Goal: Task Accomplishment & Management: Complete application form

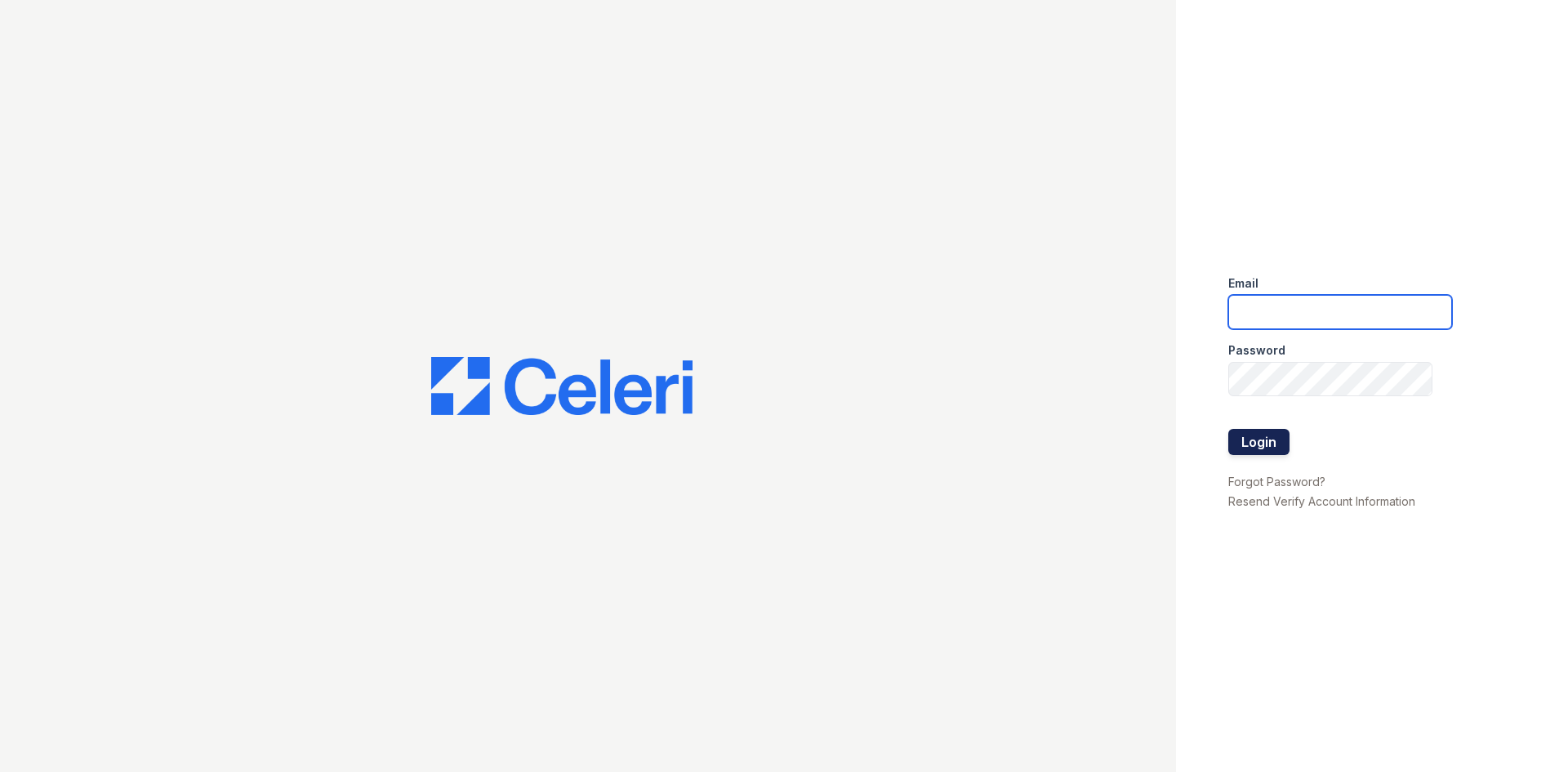
type input "[EMAIL_ADDRESS][DOMAIN_NAME]"
click at [1258, 451] on button "Login" at bounding box center [1259, 442] width 61 height 26
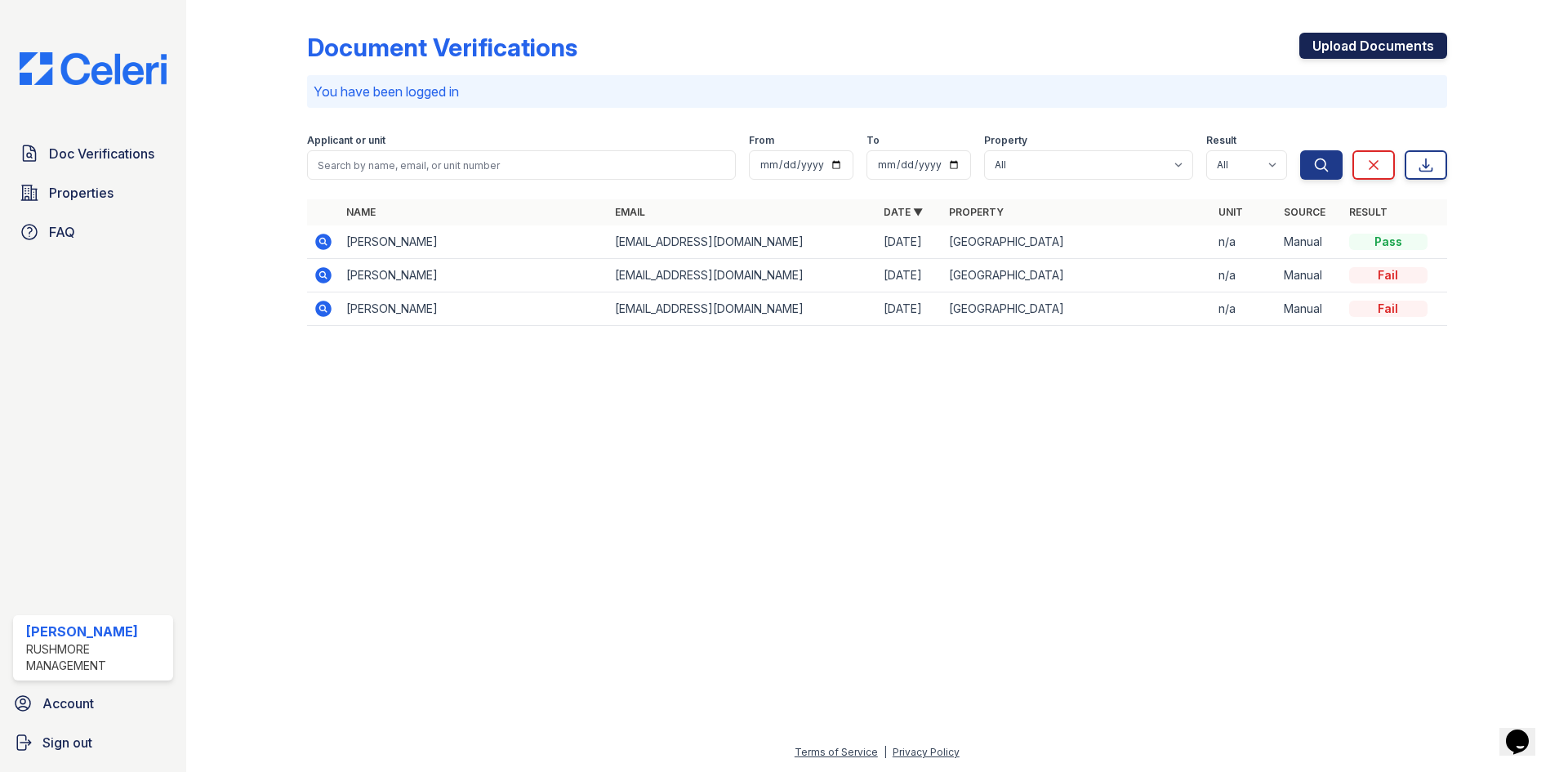
click at [1356, 39] on link "Upload Documents" at bounding box center [1373, 45] width 148 height 26
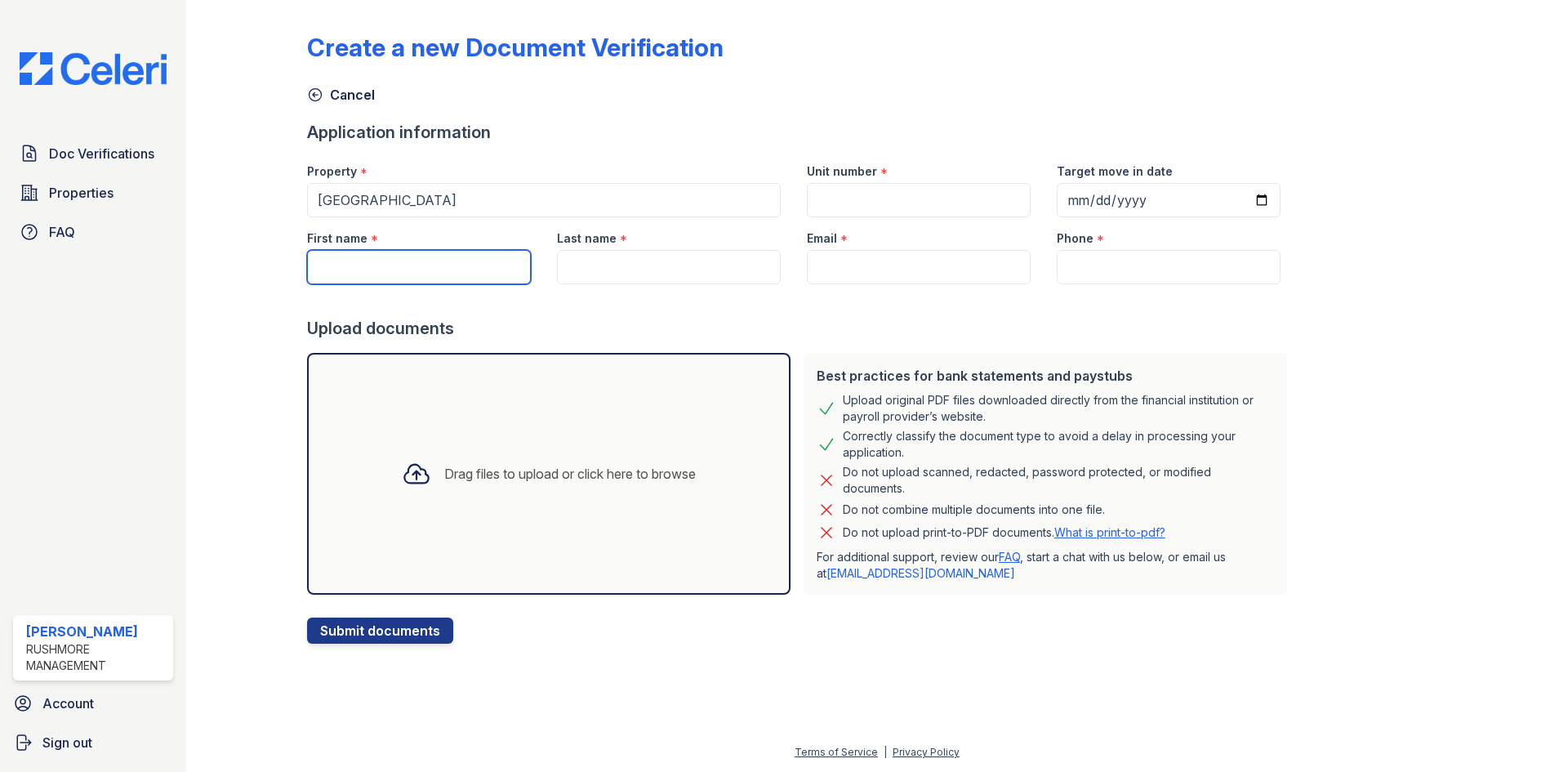
click at [453, 277] on input "First name" at bounding box center [418, 267] width 224 height 35
type input "[PERSON_NAME]"
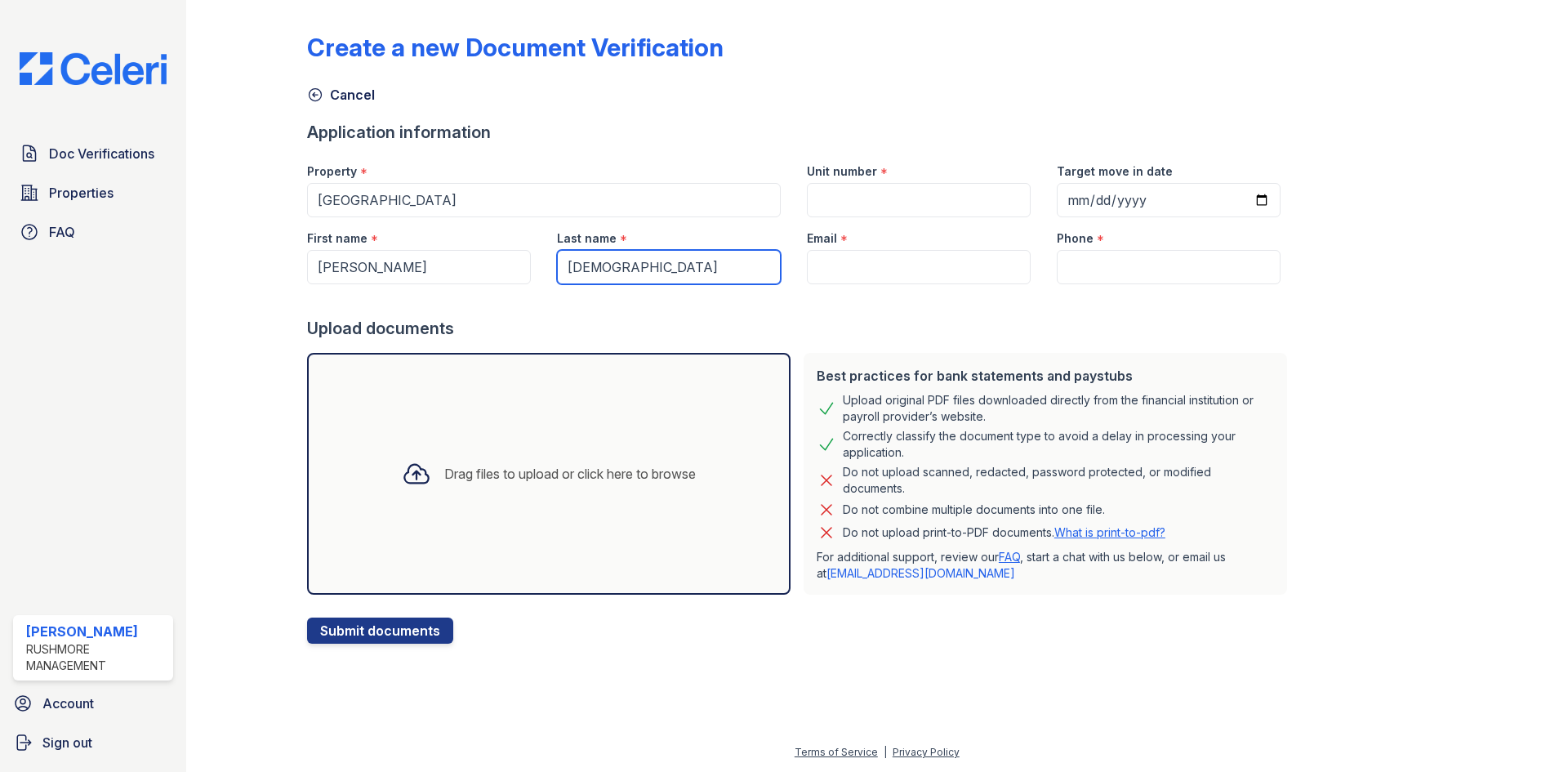
type input "[DEMOGRAPHIC_DATA]"
click at [832, 201] on input "Unit number" at bounding box center [918, 201] width 224 height 35
type input "n/a"
click at [1241, 199] on input "Target move in date" at bounding box center [1168, 201] width 224 height 35
type input "2025-08-29"
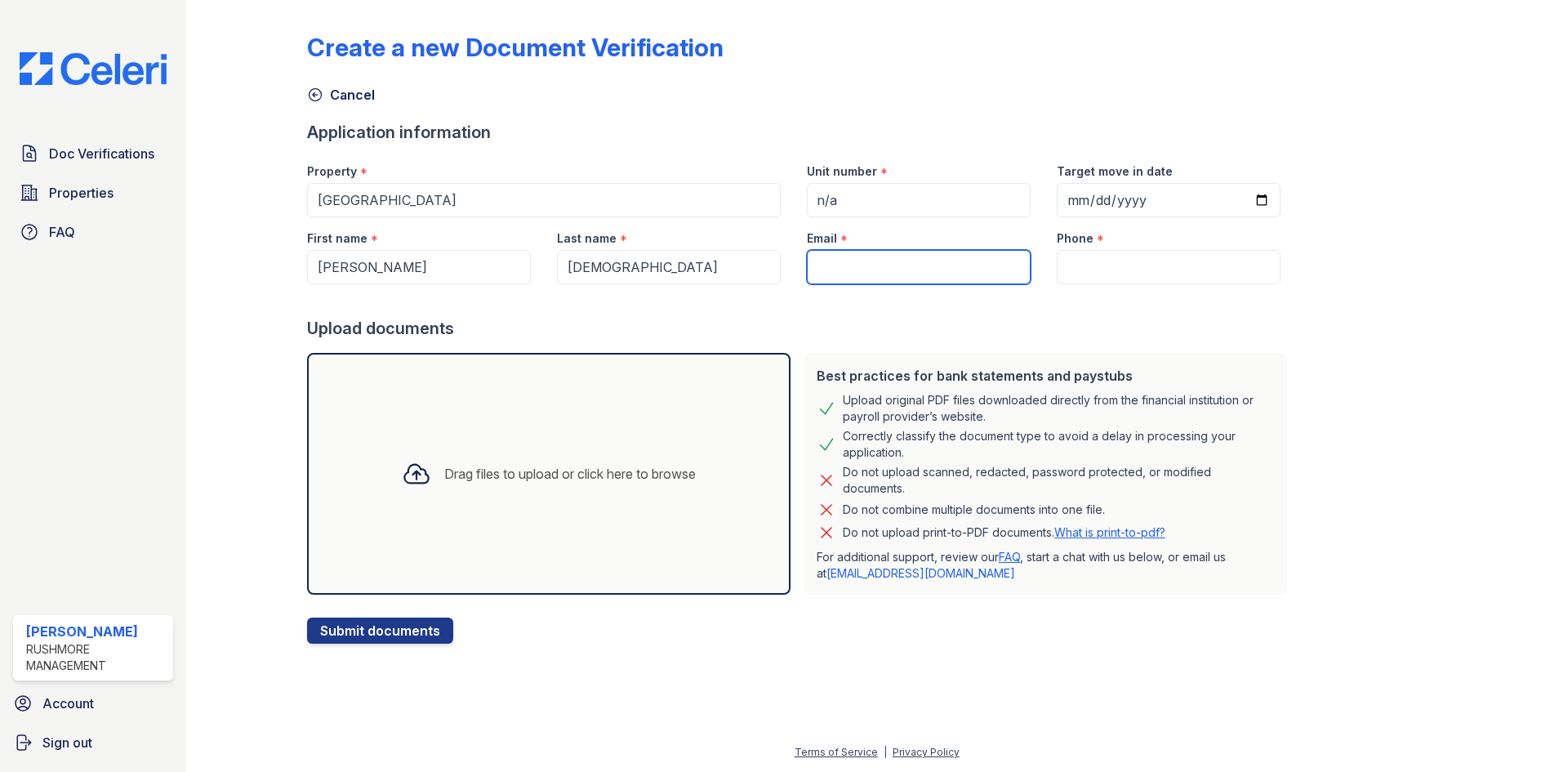
click at [869, 275] on input "Email" at bounding box center [918, 267] width 224 height 35
paste input "[PERSON_NAME][EMAIL_ADDRESS][PERSON_NAME][DOMAIN_NAME]"
type input "[PERSON_NAME][EMAIL_ADDRESS][PERSON_NAME][DOMAIN_NAME]"
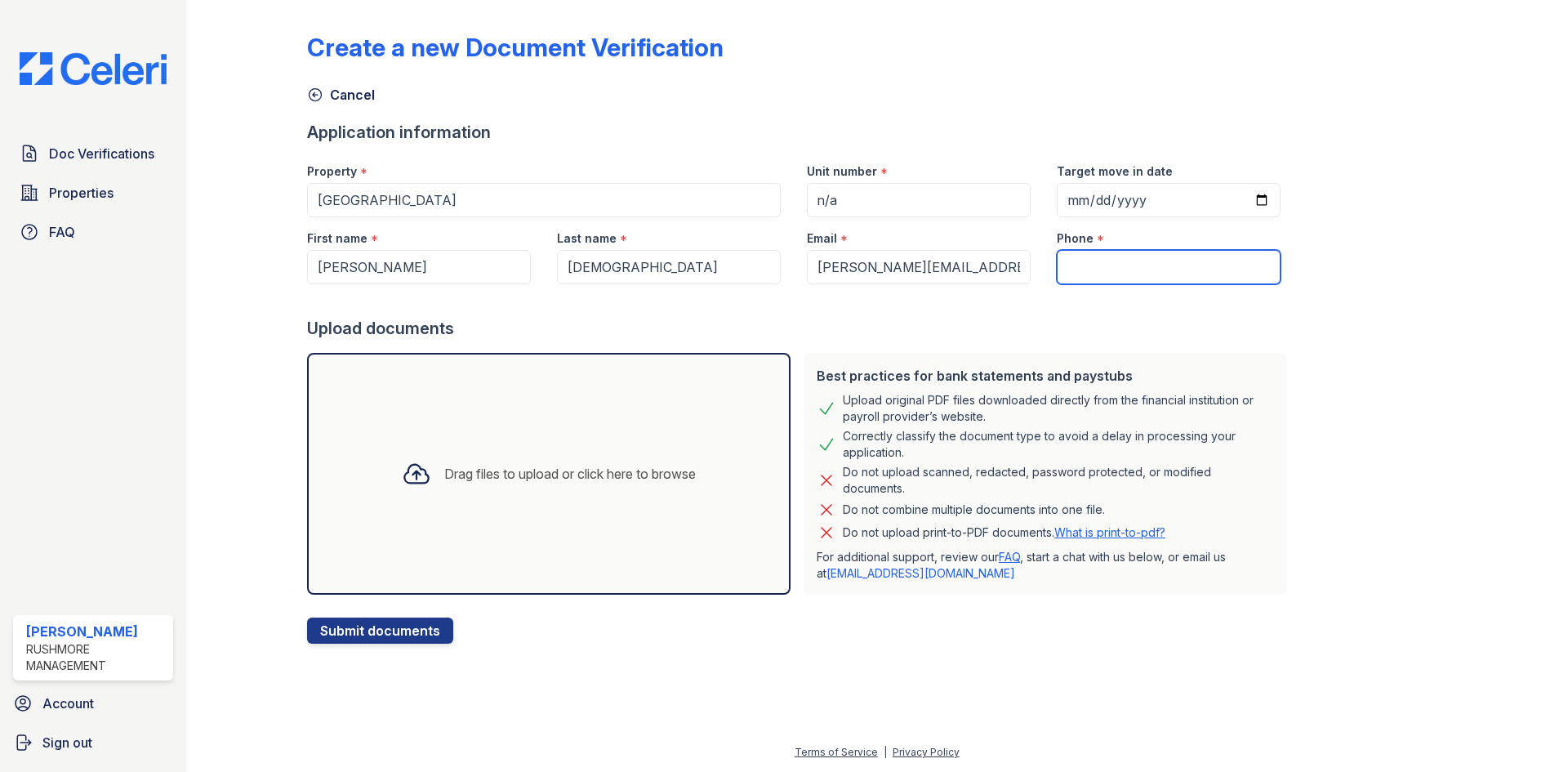
click at [1084, 277] on input "Phone" at bounding box center [1168, 267] width 224 height 35
click at [1124, 271] on input "Phone" at bounding box center [1168, 267] width 224 height 35
paste input "206) 761-8443"
type input "206) 761-8443"
click at [485, 444] on div "Drag files to upload or click here to browse" at bounding box center [549, 474] width 484 height 242
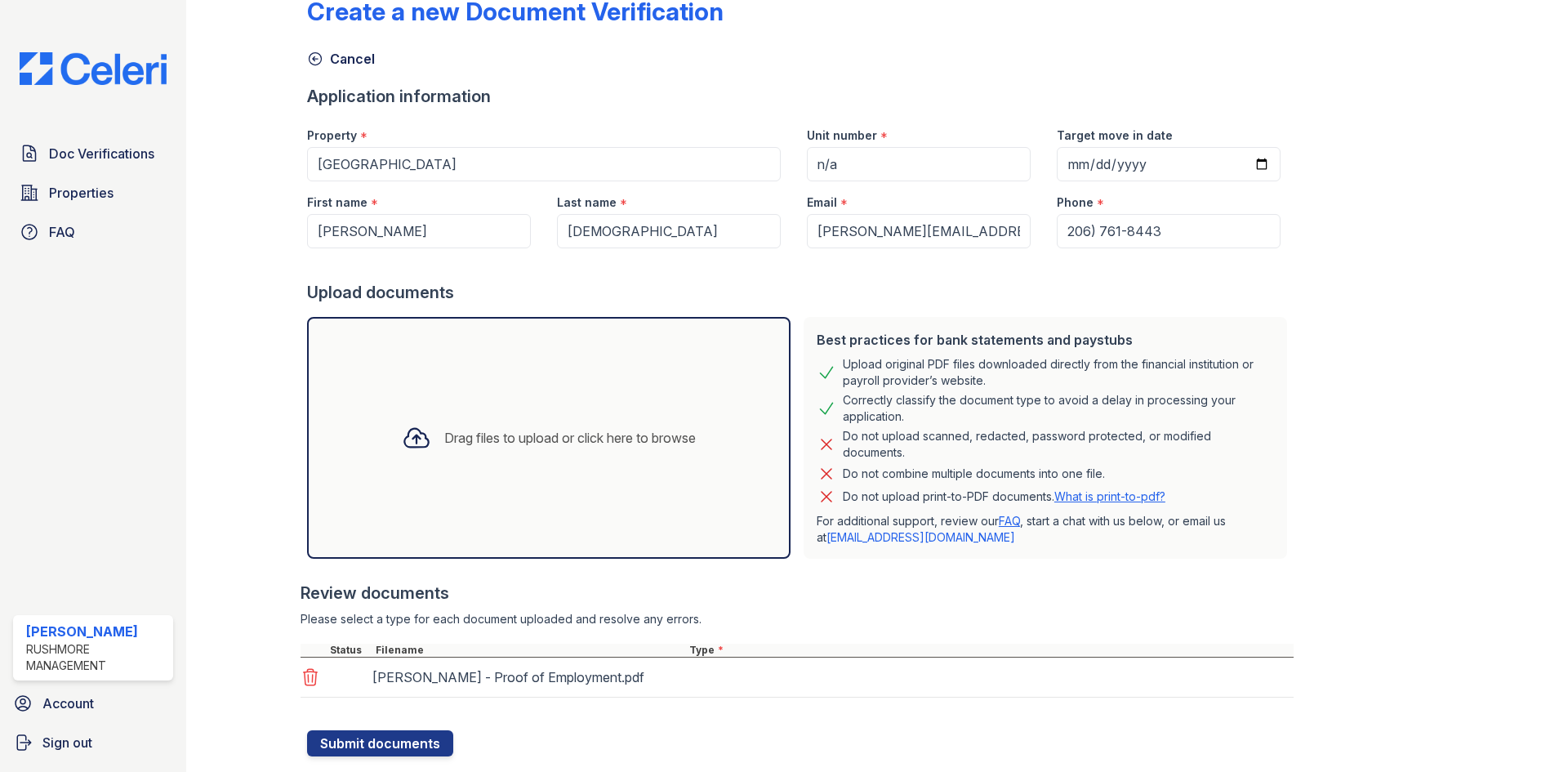
scroll to position [76, 0]
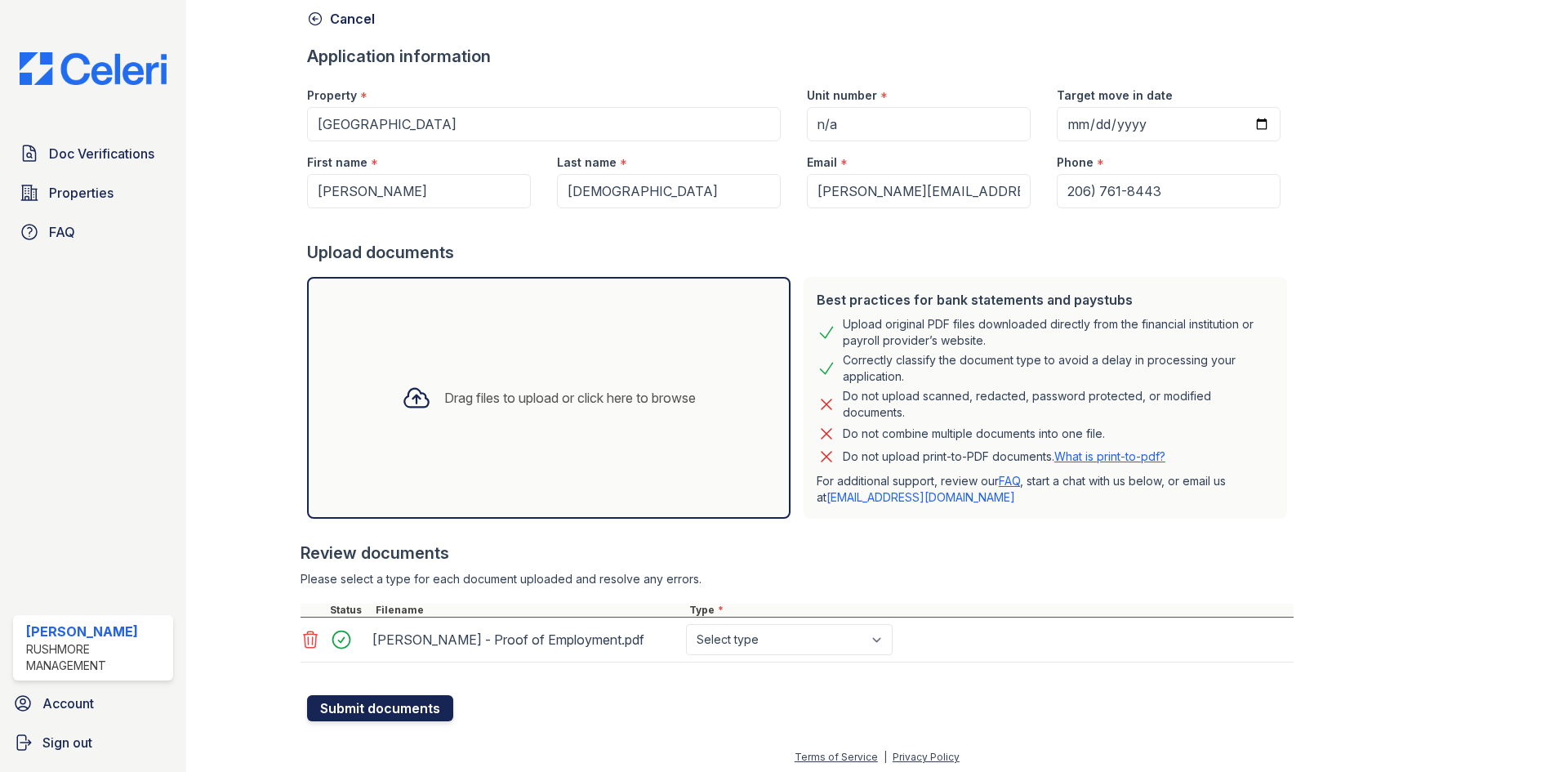
click at [420, 710] on button "Submit documents" at bounding box center [380, 708] width 146 height 26
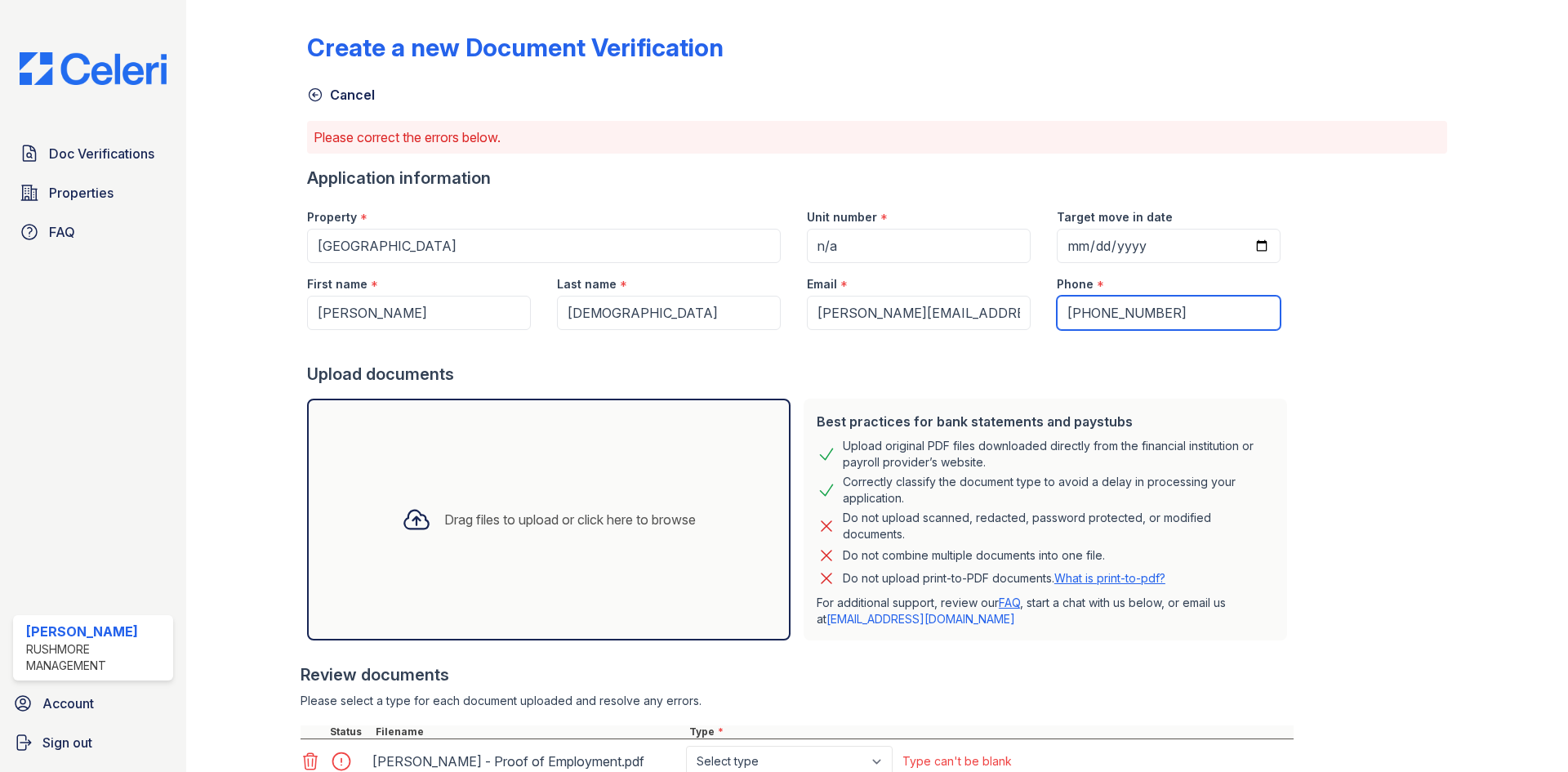
click at [1066, 318] on input "+12067618443" at bounding box center [1168, 313] width 224 height 35
type input "2067618443"
click at [856, 365] on div "Upload documents" at bounding box center [800, 374] width 986 height 23
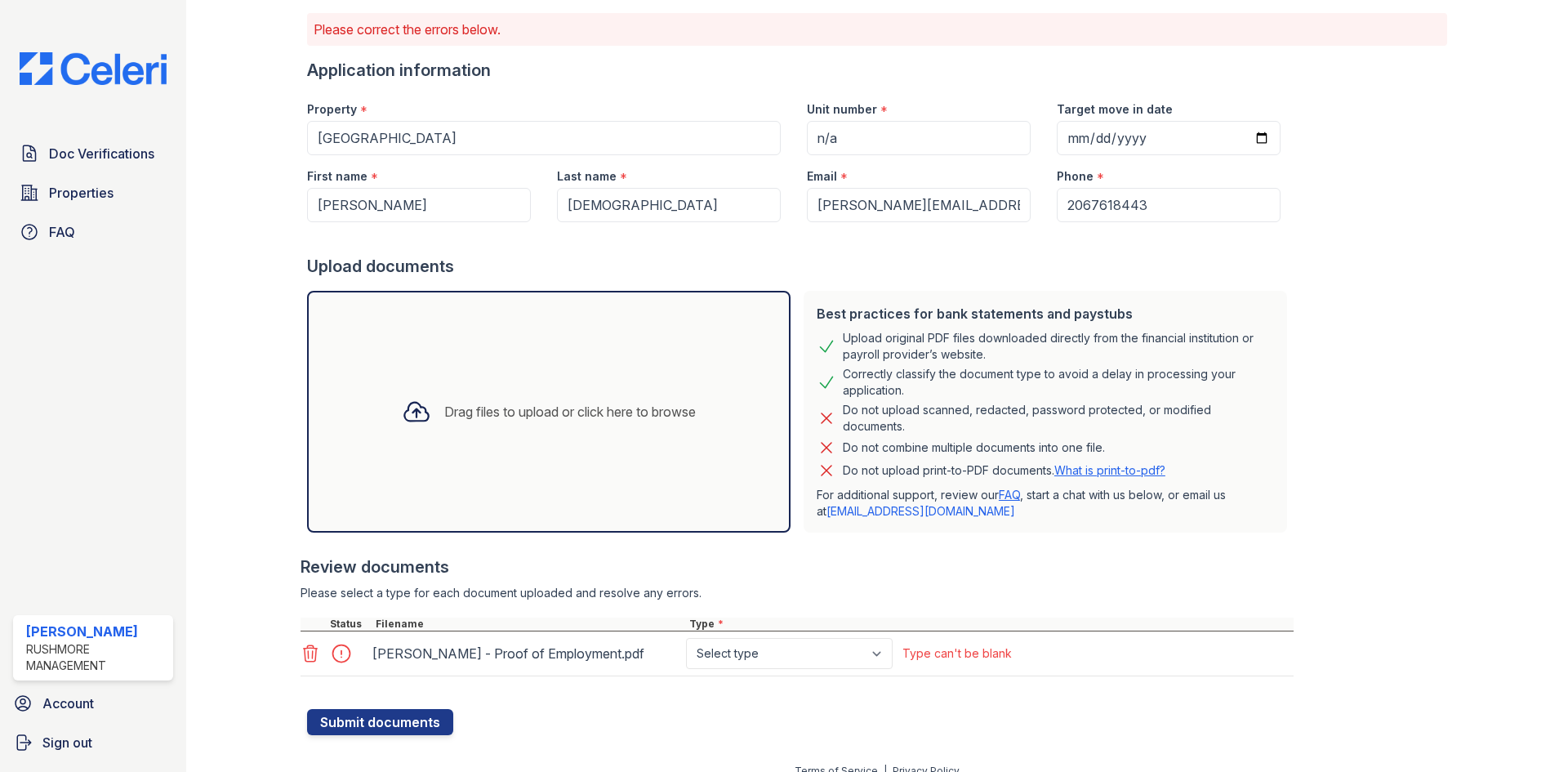
scroll to position [127, 0]
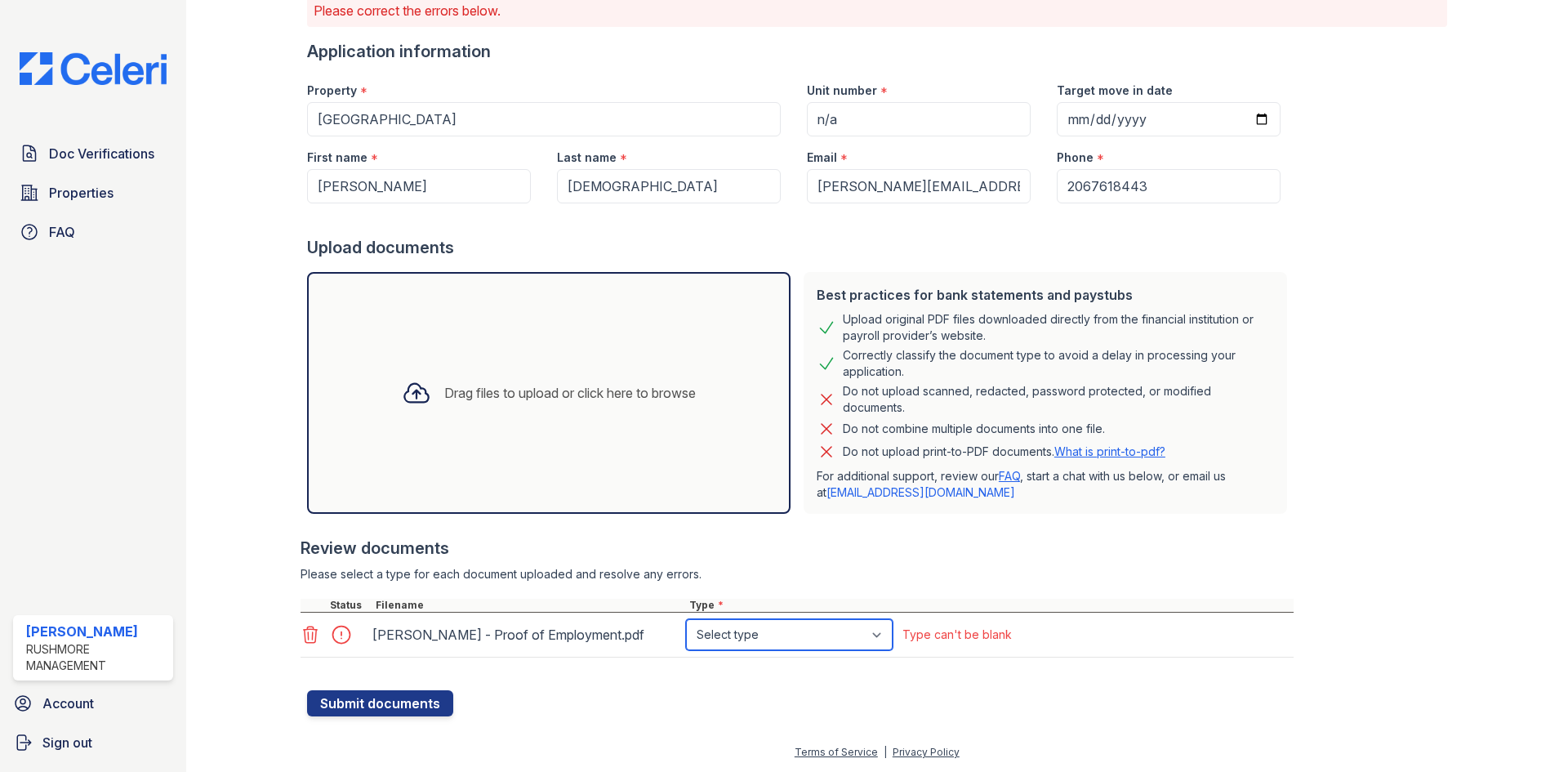
click at [786, 641] on select "Select type Paystub Bank Statement Offer Letter Tax Documents Benefit Award Let…" at bounding box center [789, 635] width 206 height 31
select select "offer_letter"
click at [686, 619] on select "Select type Paystub Bank Statement Offer Letter Tax Documents Benefit Award Let…" at bounding box center [789, 635] width 206 height 31
click at [370, 705] on button "Submit documents" at bounding box center [380, 703] width 146 height 26
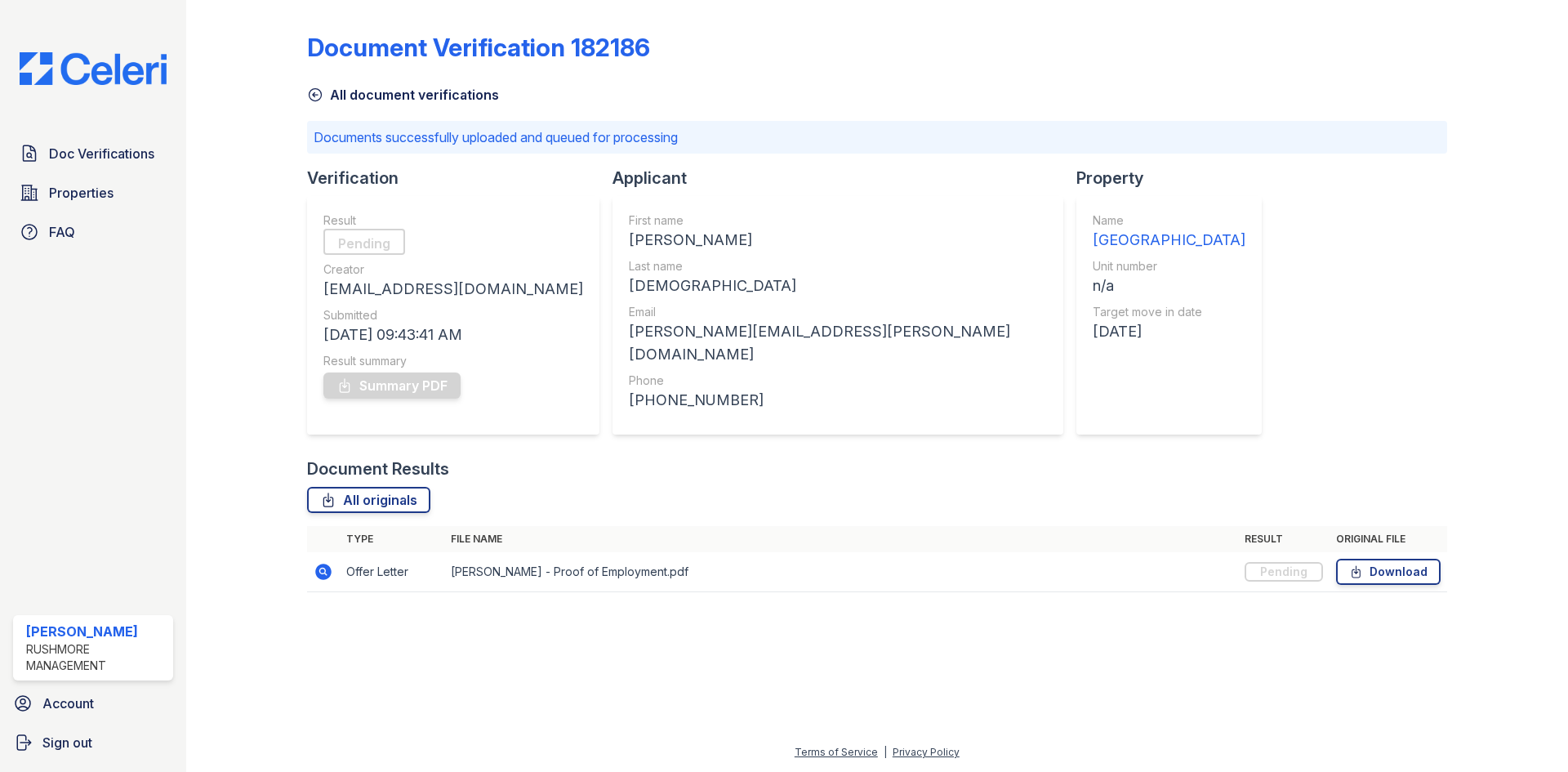
click at [313, 93] on icon at bounding box center [315, 94] width 16 height 16
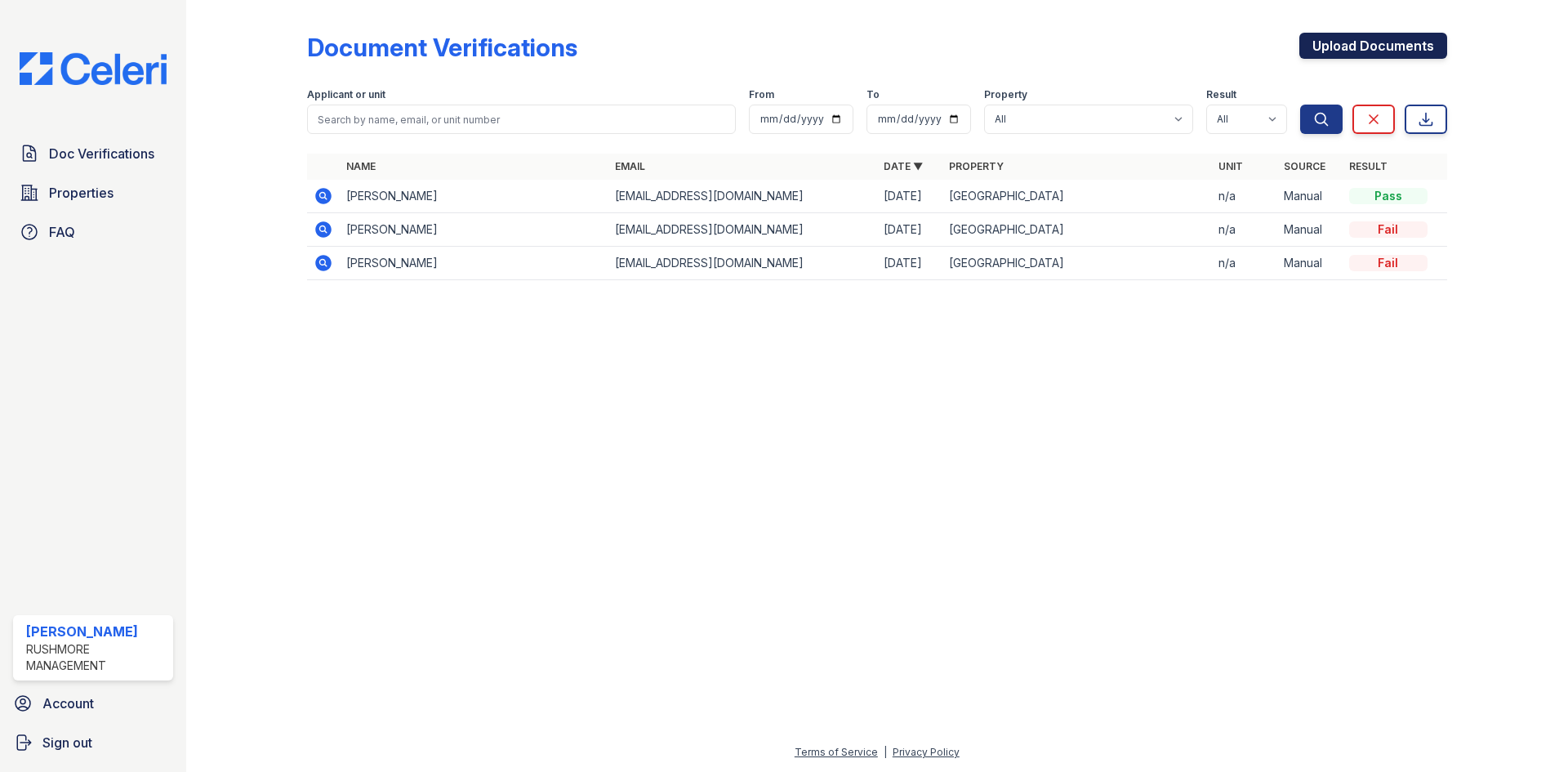
click at [1375, 38] on link "Upload Documents" at bounding box center [1373, 45] width 148 height 26
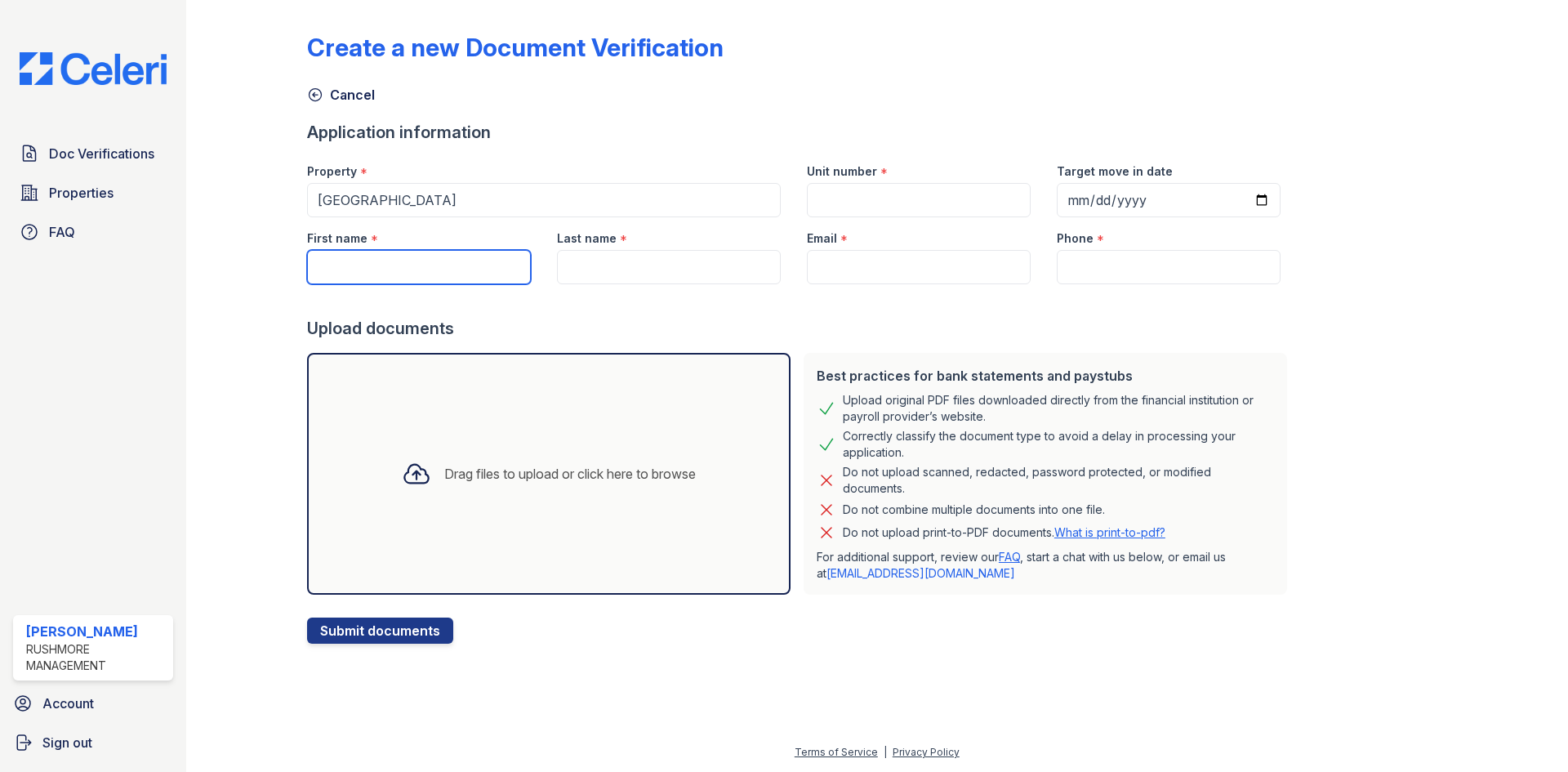
click at [423, 258] on input "First name" at bounding box center [418, 267] width 224 height 35
type input "Ashara"
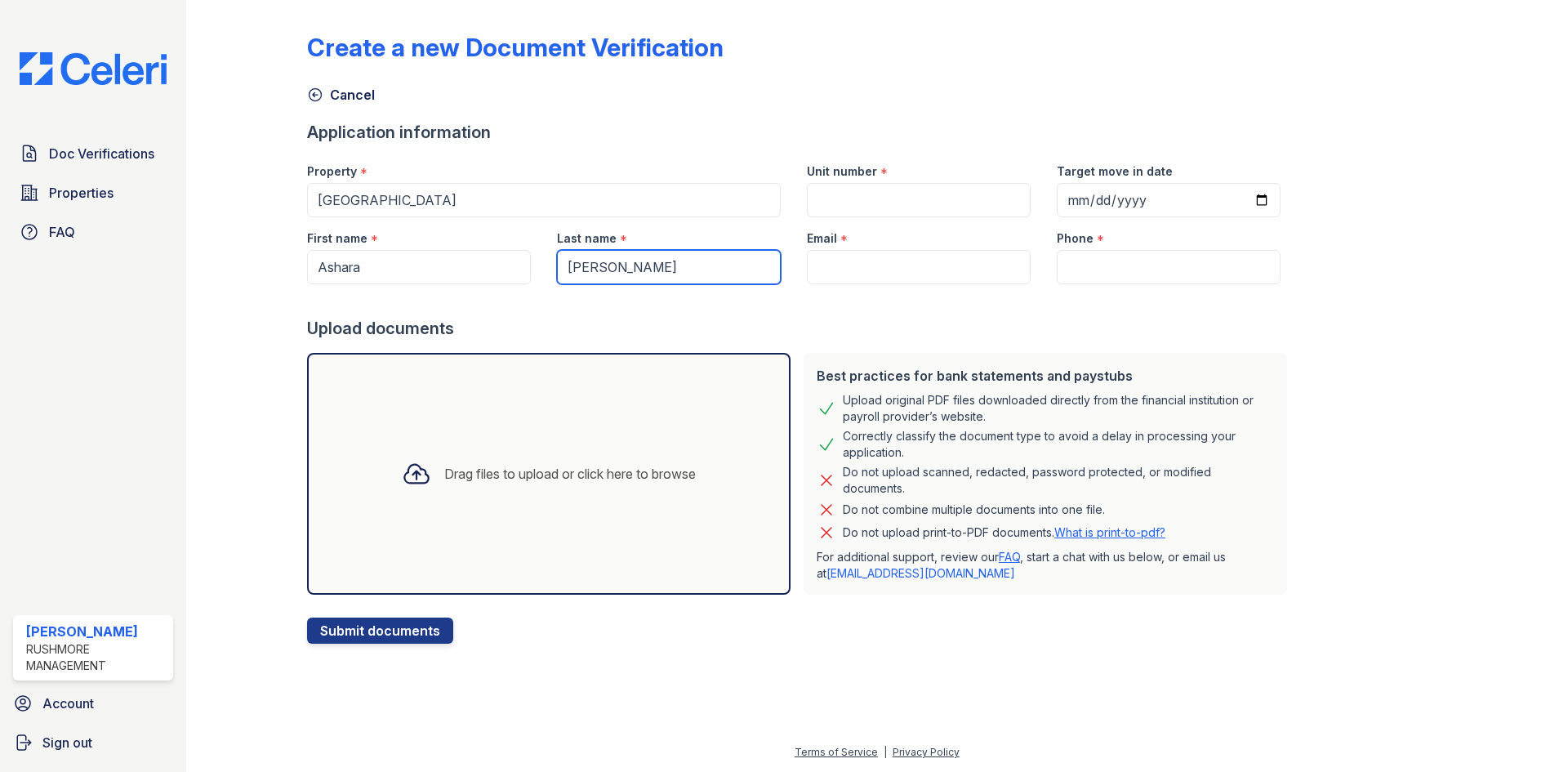
type input "Dunn"
click at [871, 195] on input "Unit number" at bounding box center [918, 201] width 224 height 35
type input "n/a"
click at [1234, 201] on input "Target move in date" at bounding box center [1168, 201] width 224 height 35
type input "2025-09-01"
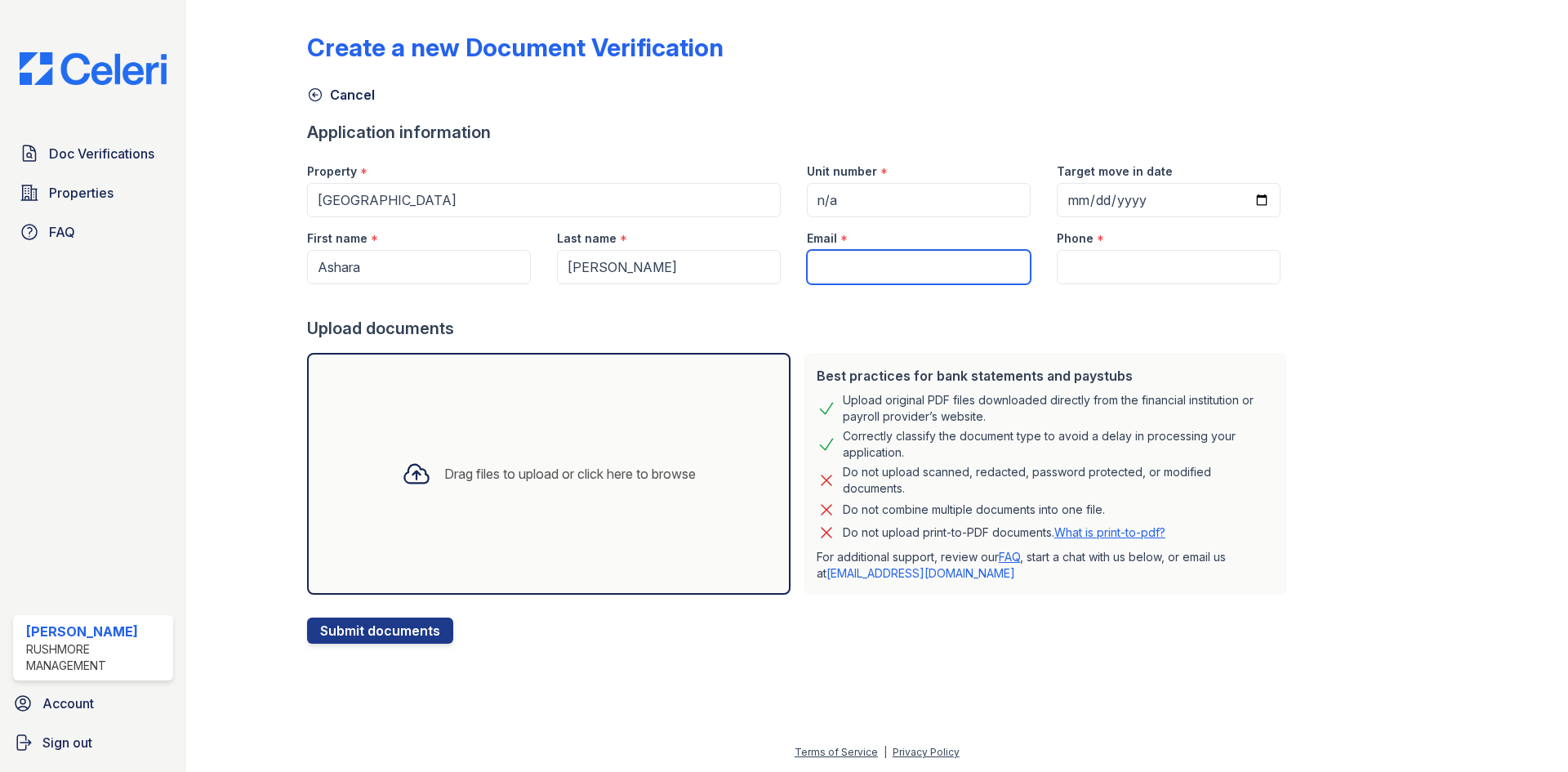
click at [911, 260] on input "Email" at bounding box center [918, 267] width 224 height 35
paste input "asharadunn61@gmail.com"
type input "asharadunn61@gmail.com"
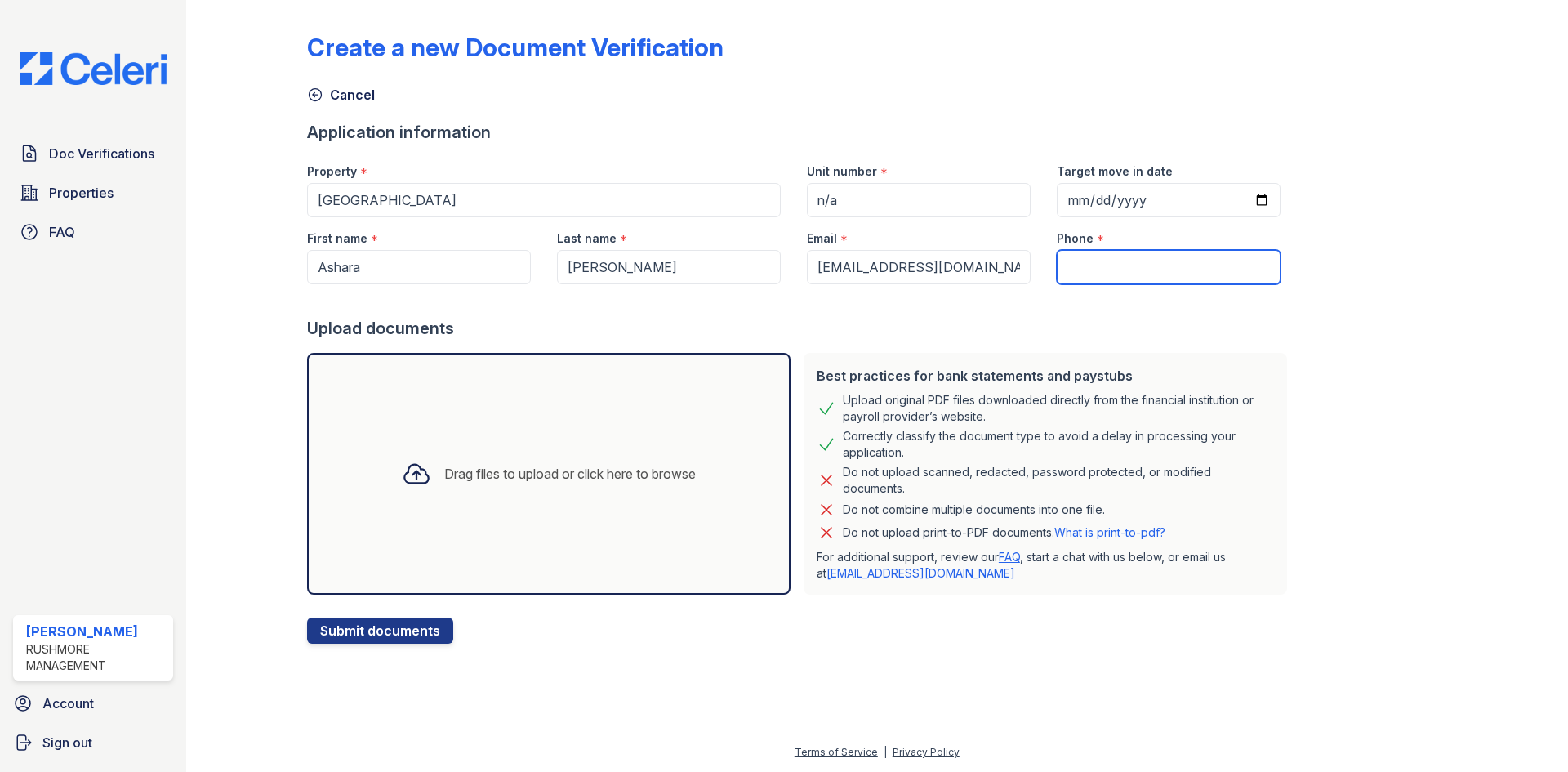
click at [1066, 256] on input "Phone" at bounding box center [1168, 267] width 224 height 35
click at [1113, 262] on input "Phone" at bounding box center [1168, 267] width 224 height 35
paste input "773) 851-4136"
type input "773) 851-4136"
click at [363, 623] on button "Submit documents" at bounding box center [380, 630] width 146 height 26
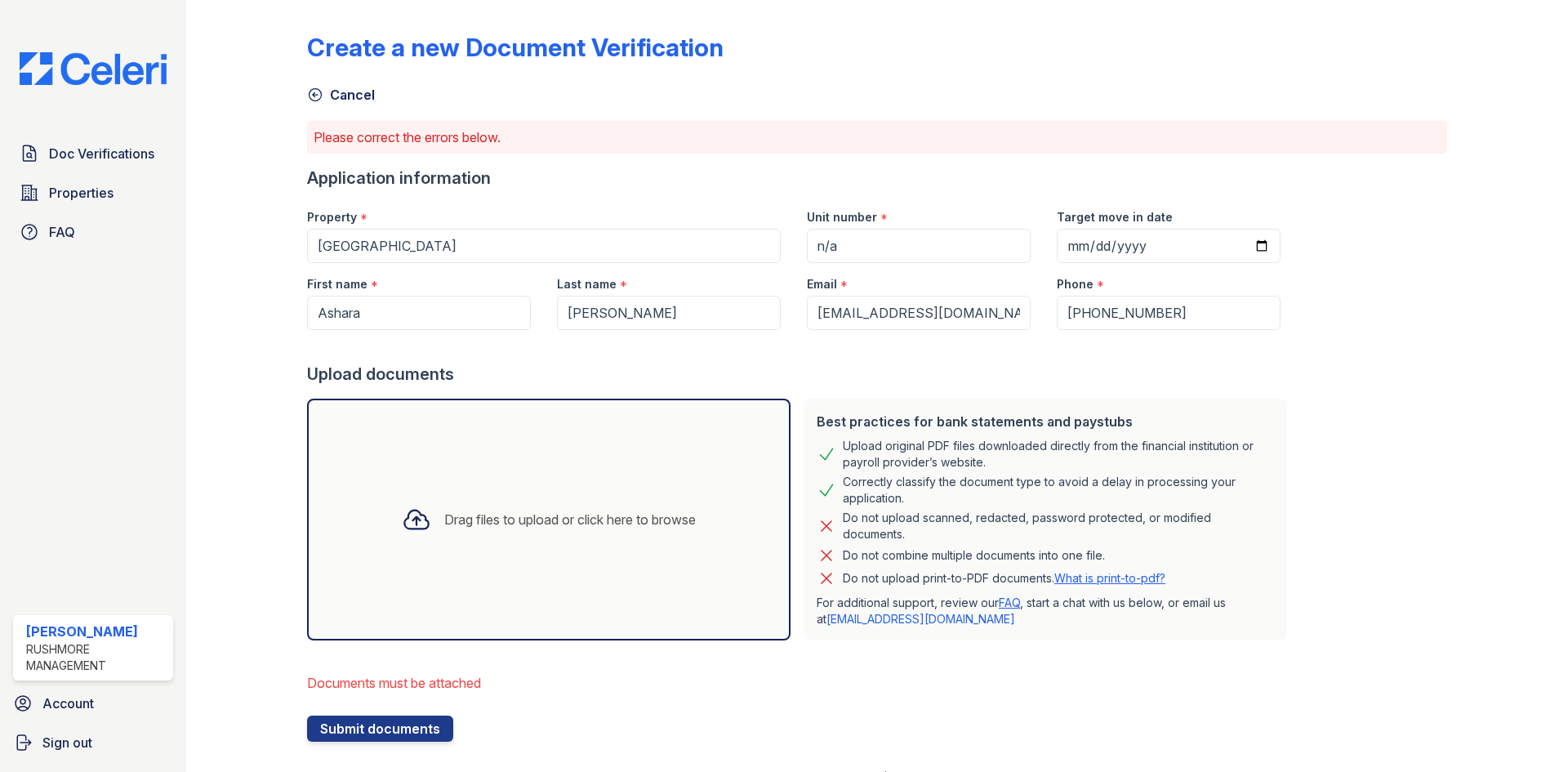
scroll to position [25, 0]
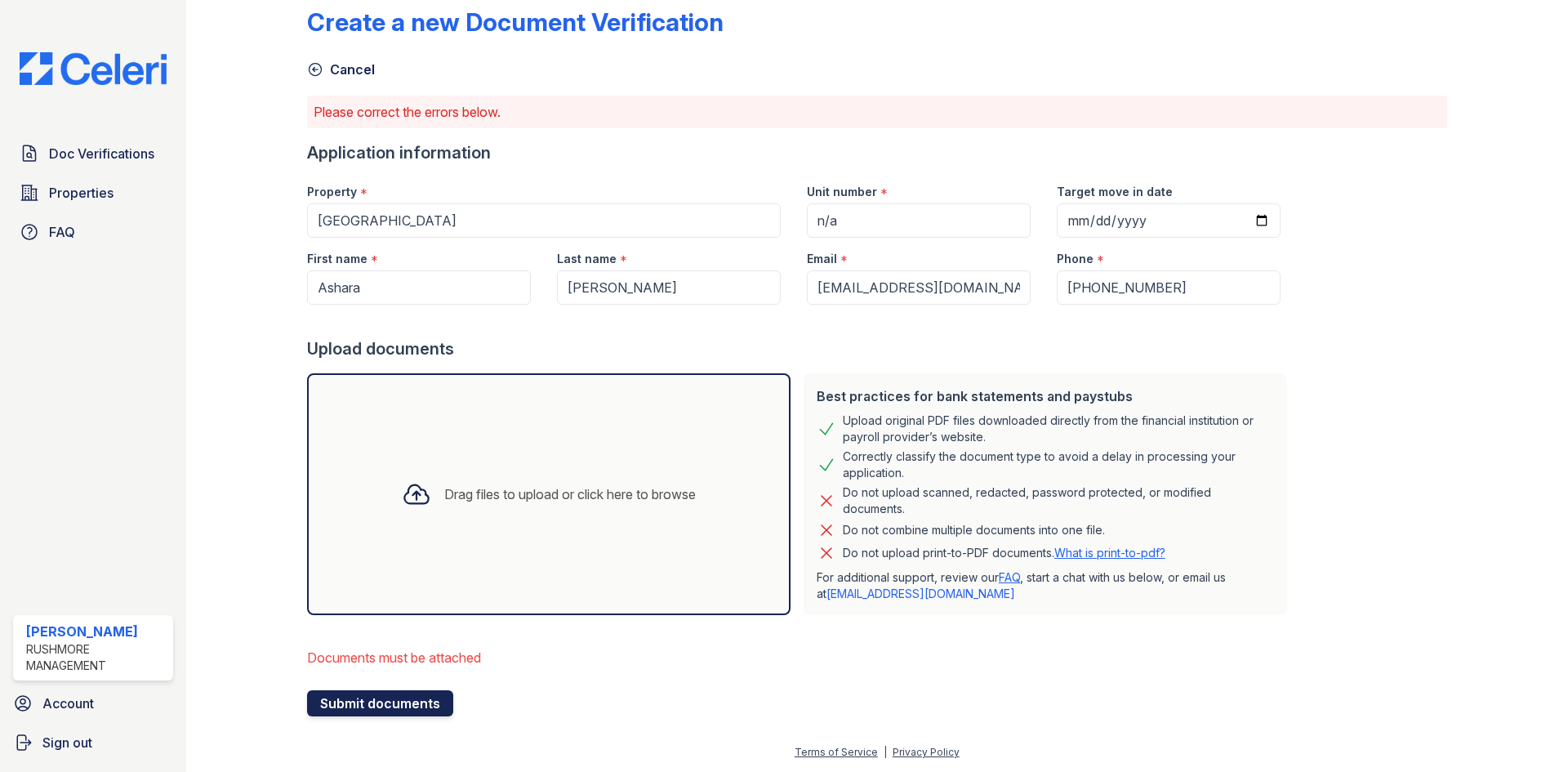
click at [419, 702] on button "Submit documents" at bounding box center [380, 703] width 146 height 26
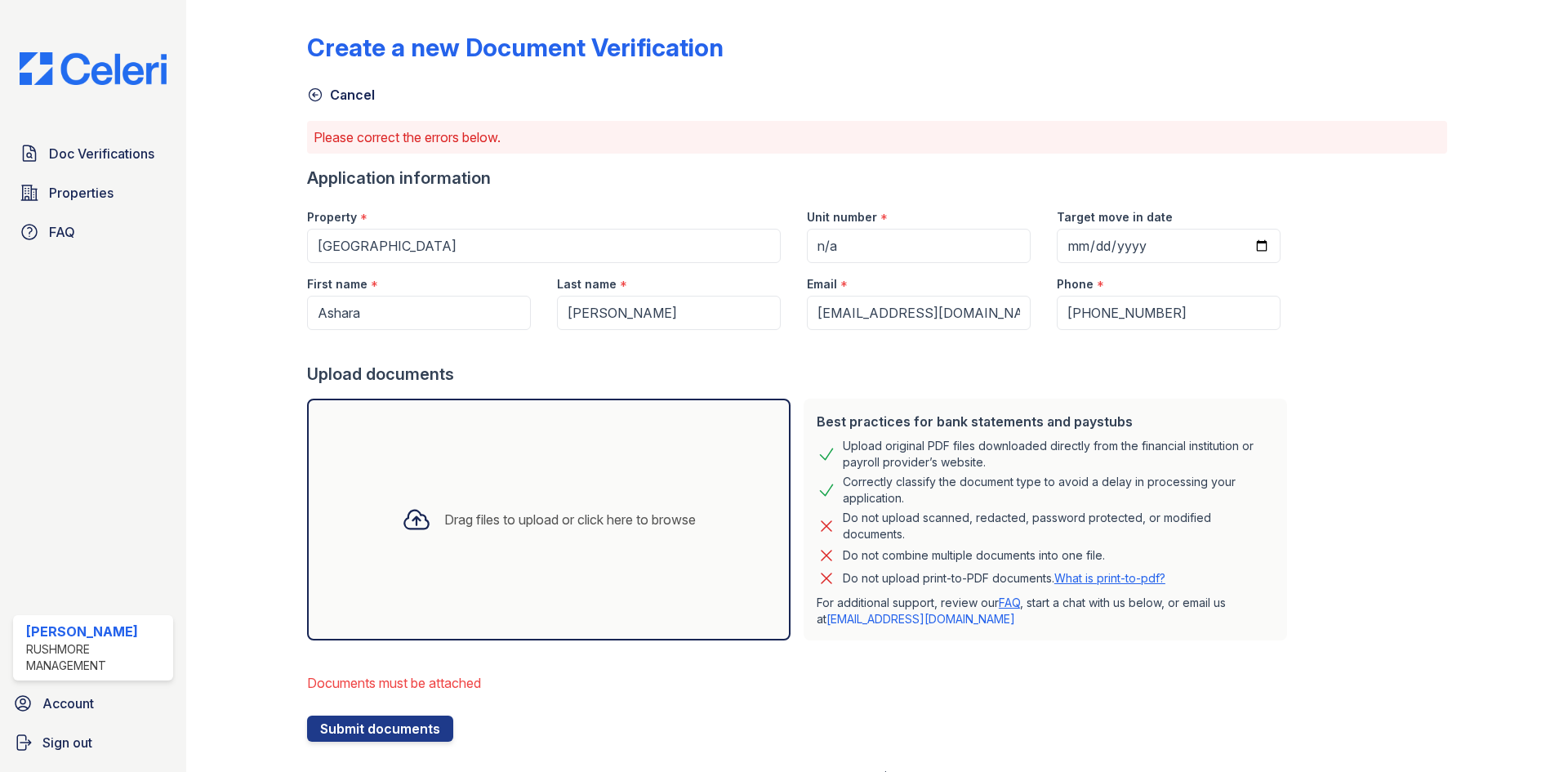
click at [475, 514] on div "Drag files to upload or click here to browse" at bounding box center [570, 519] width 251 height 19
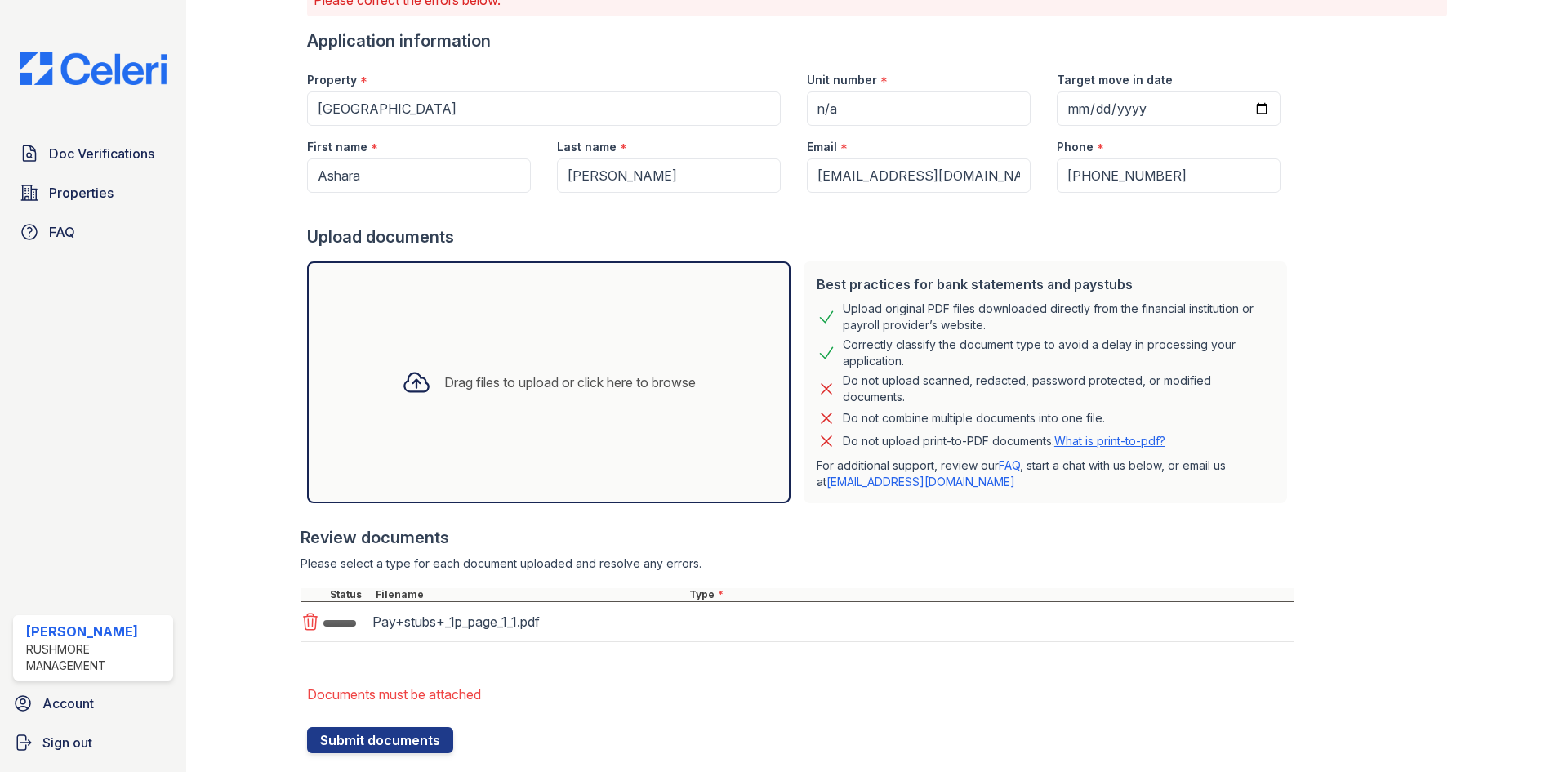
scroll to position [174, 0]
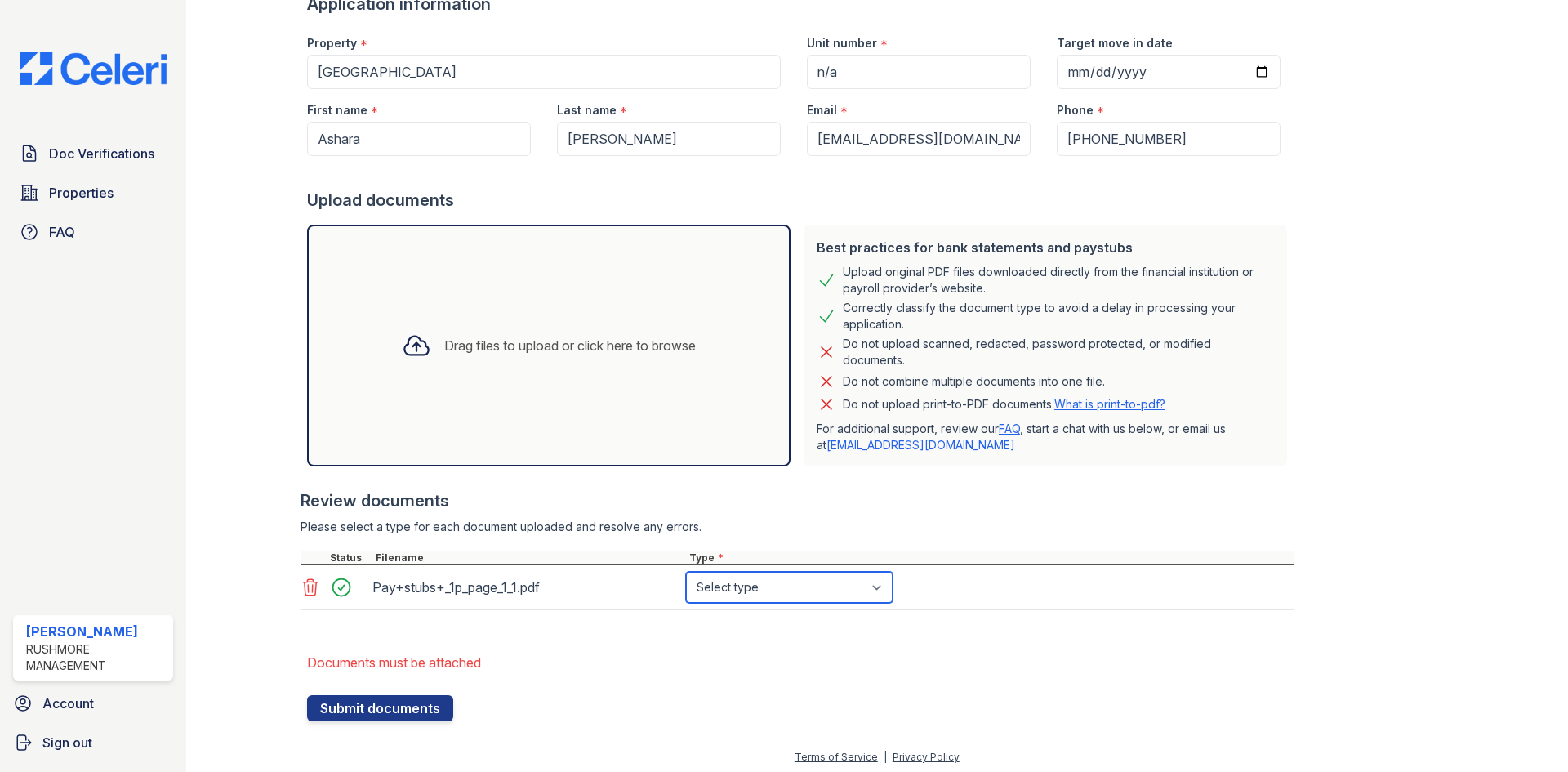
click at [767, 599] on select "Select type Paystub Bank Statement Offer Letter Tax Documents Benefit Award Let…" at bounding box center [789, 588] width 206 height 31
select select "paystub"
click at [686, 572] on select "Select type Paystub Bank Statement Offer Letter Tax Documents Benefit Award Let…" at bounding box center [789, 588] width 206 height 31
click at [443, 706] on button "Submit documents" at bounding box center [380, 708] width 146 height 26
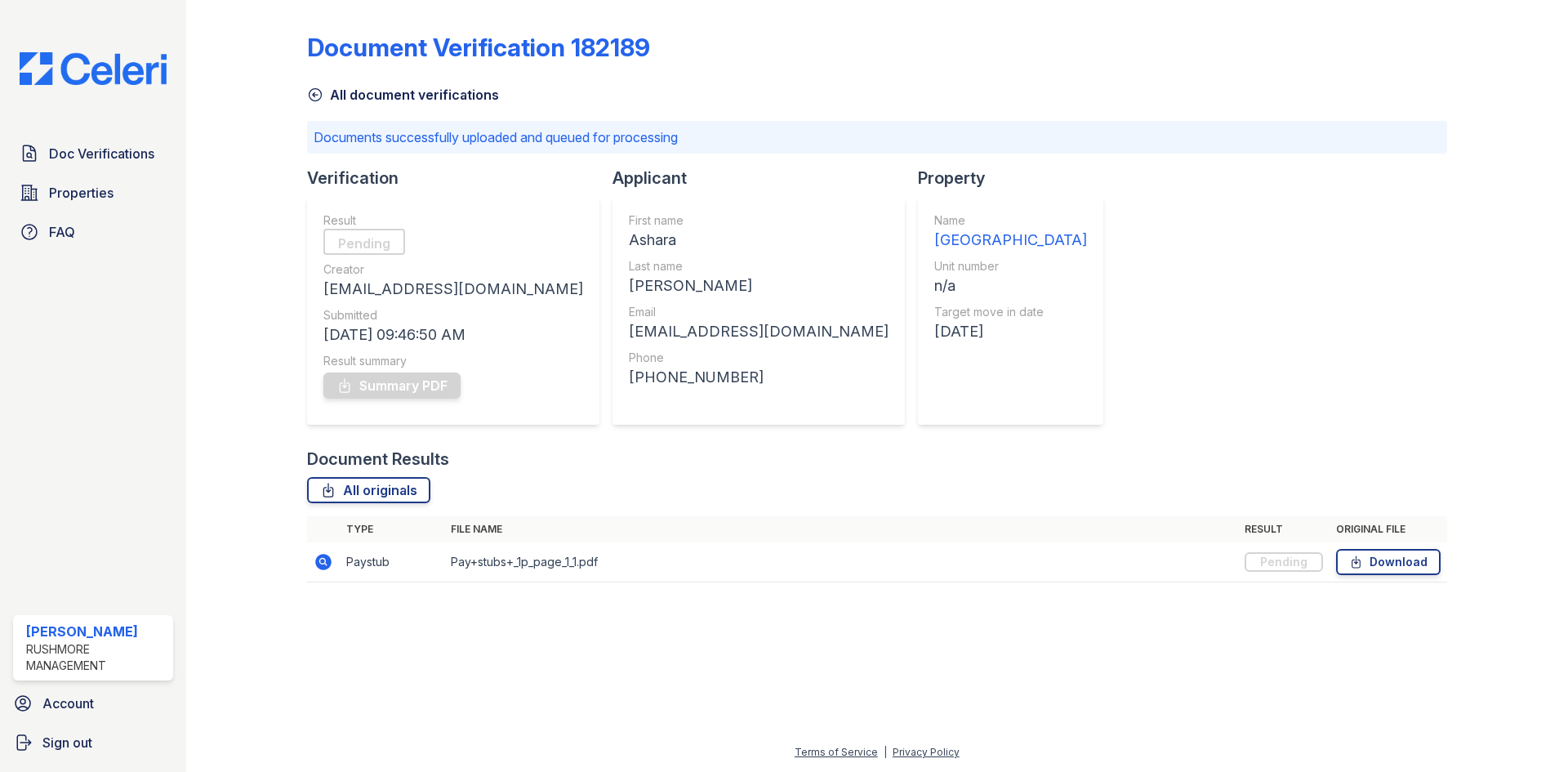
click at [316, 90] on icon at bounding box center [315, 94] width 16 height 16
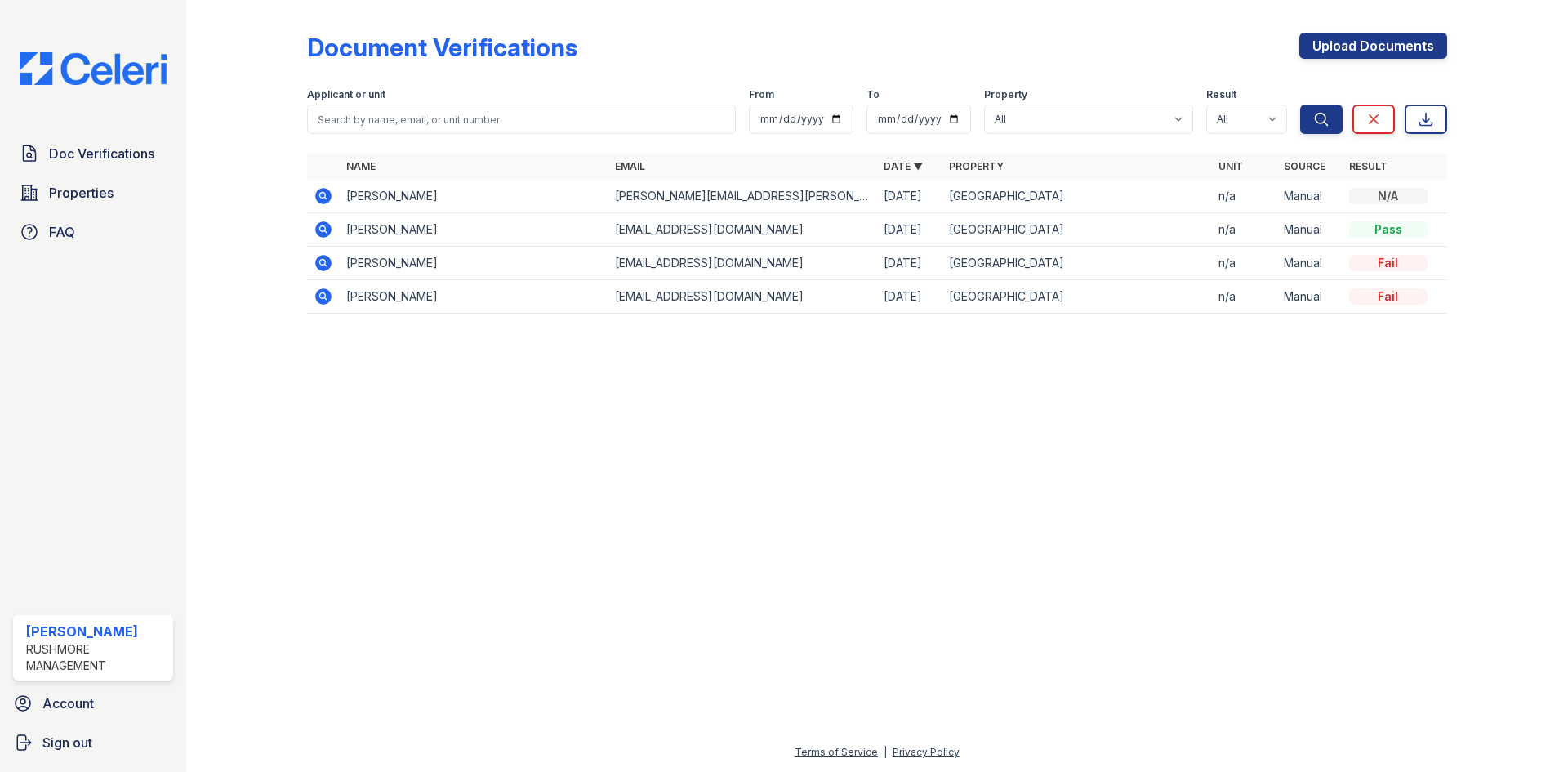
click at [589, 199] on td "Andrew Chism" at bounding box center [474, 196] width 269 height 34
click at [322, 190] on icon at bounding box center [323, 196] width 16 height 16
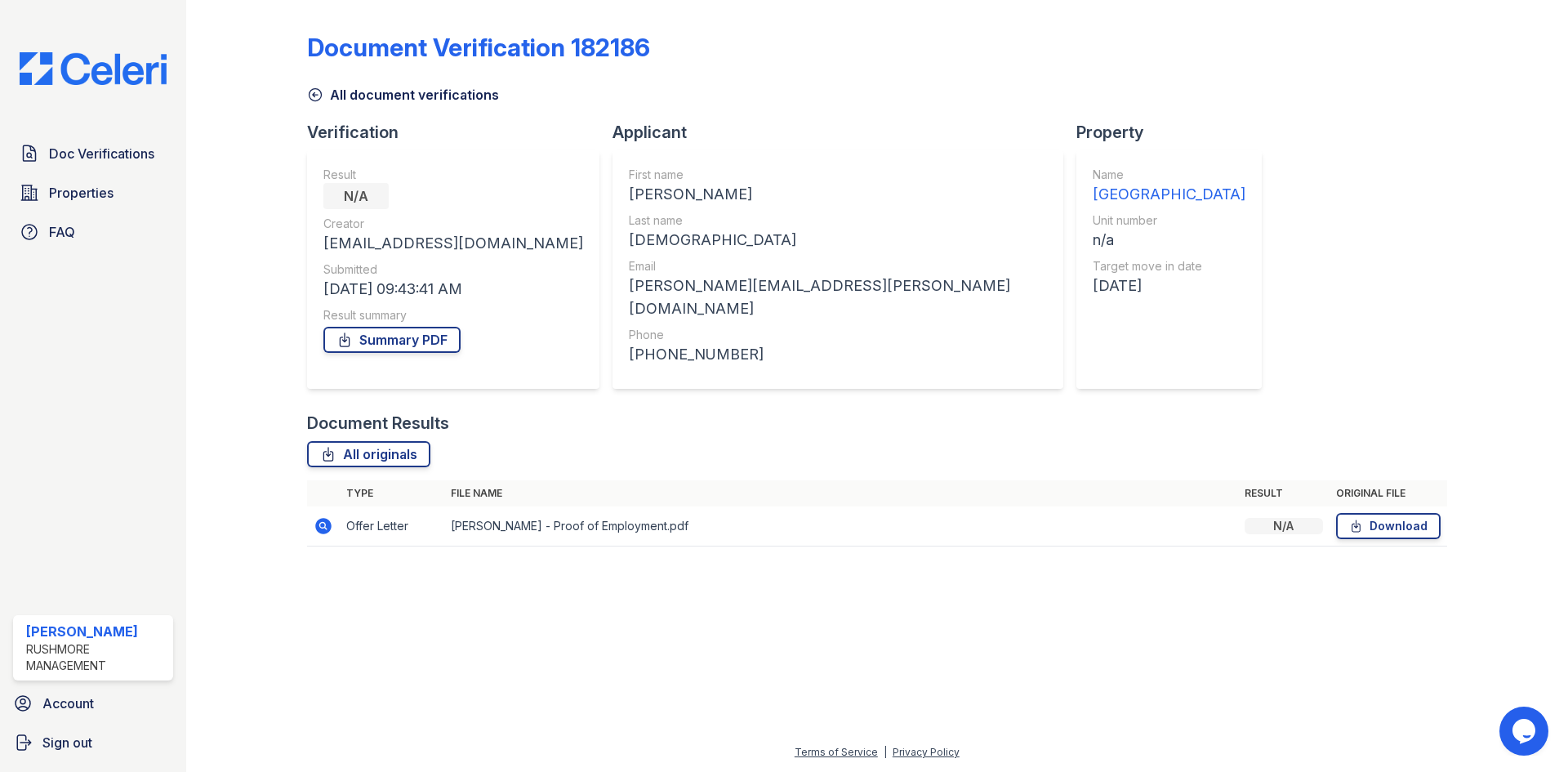
click at [328, 519] on icon at bounding box center [323, 526] width 16 height 16
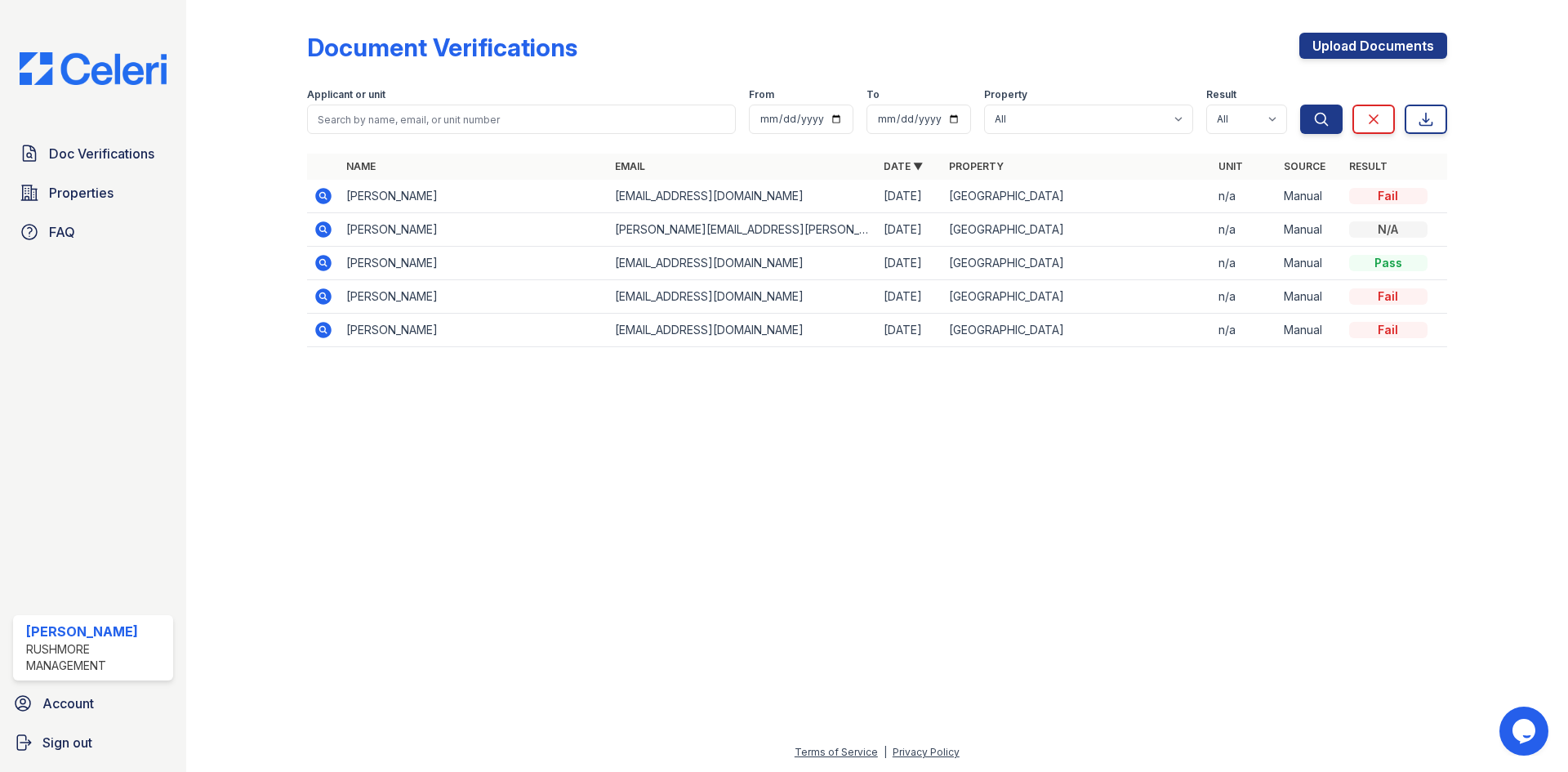
click at [325, 193] on icon at bounding box center [323, 196] width 16 height 16
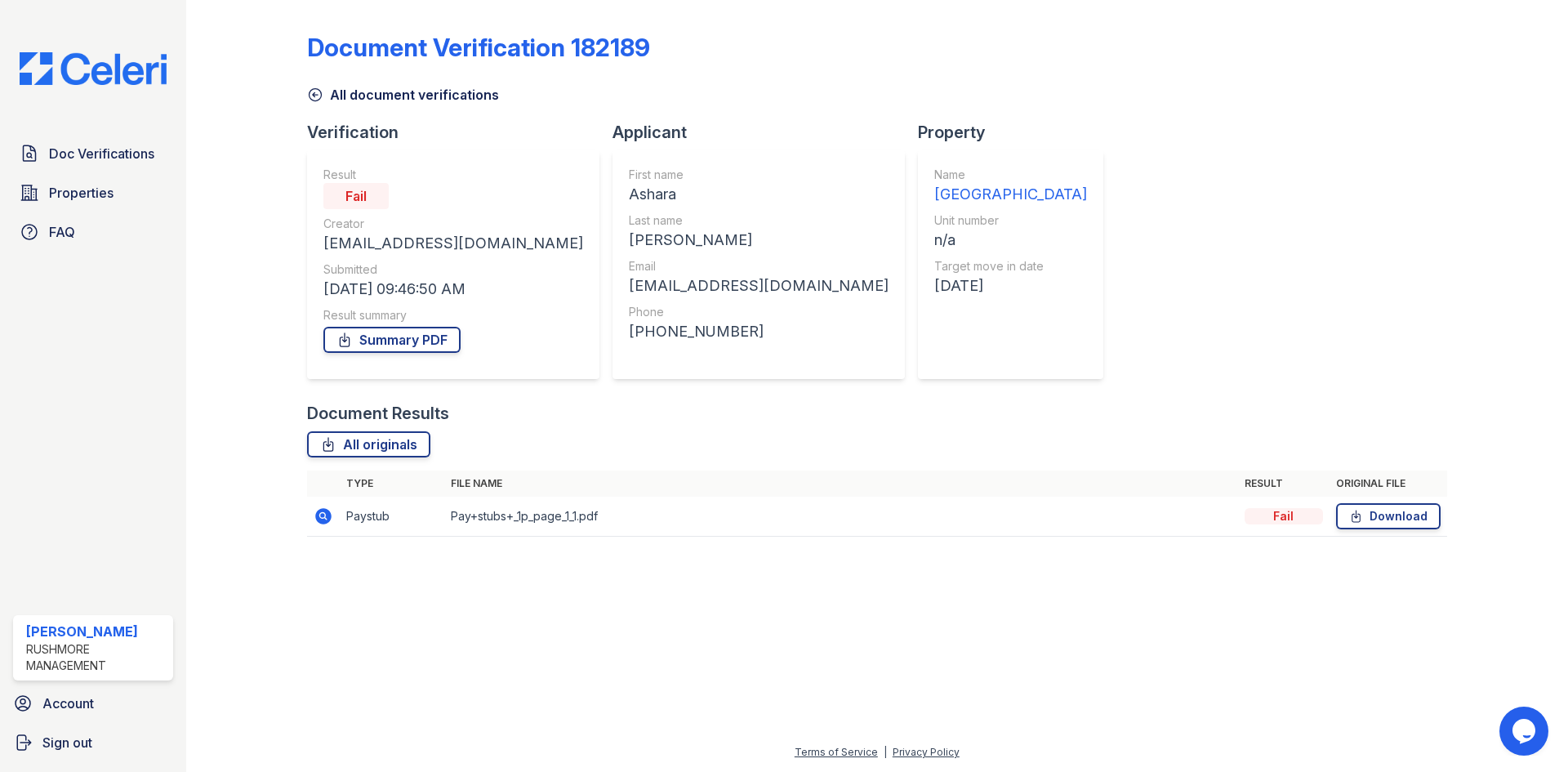
click at [320, 518] on icon at bounding box center [323, 516] width 16 height 16
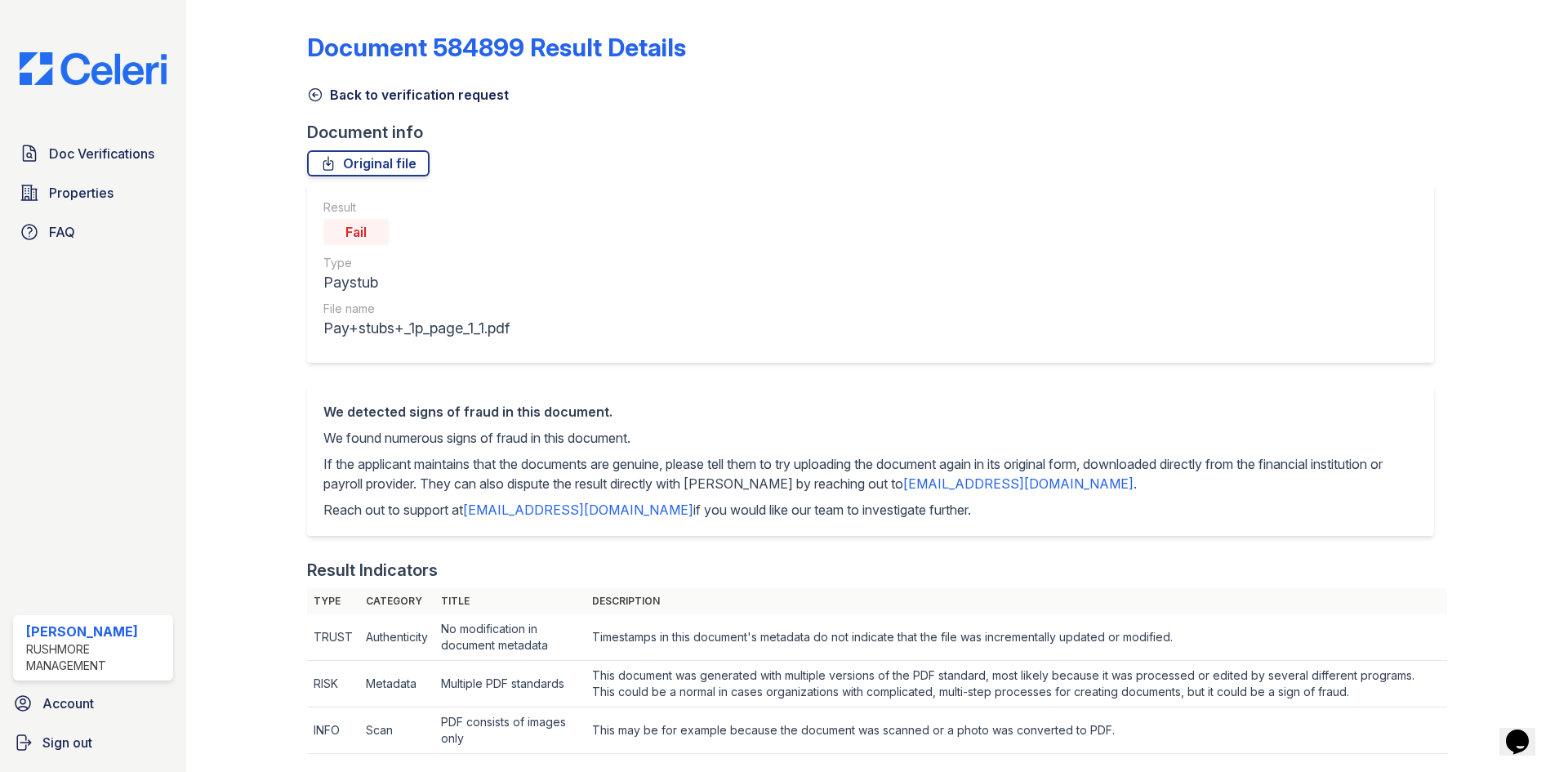
click at [93, 81] on img at bounding box center [93, 68] width 173 height 33
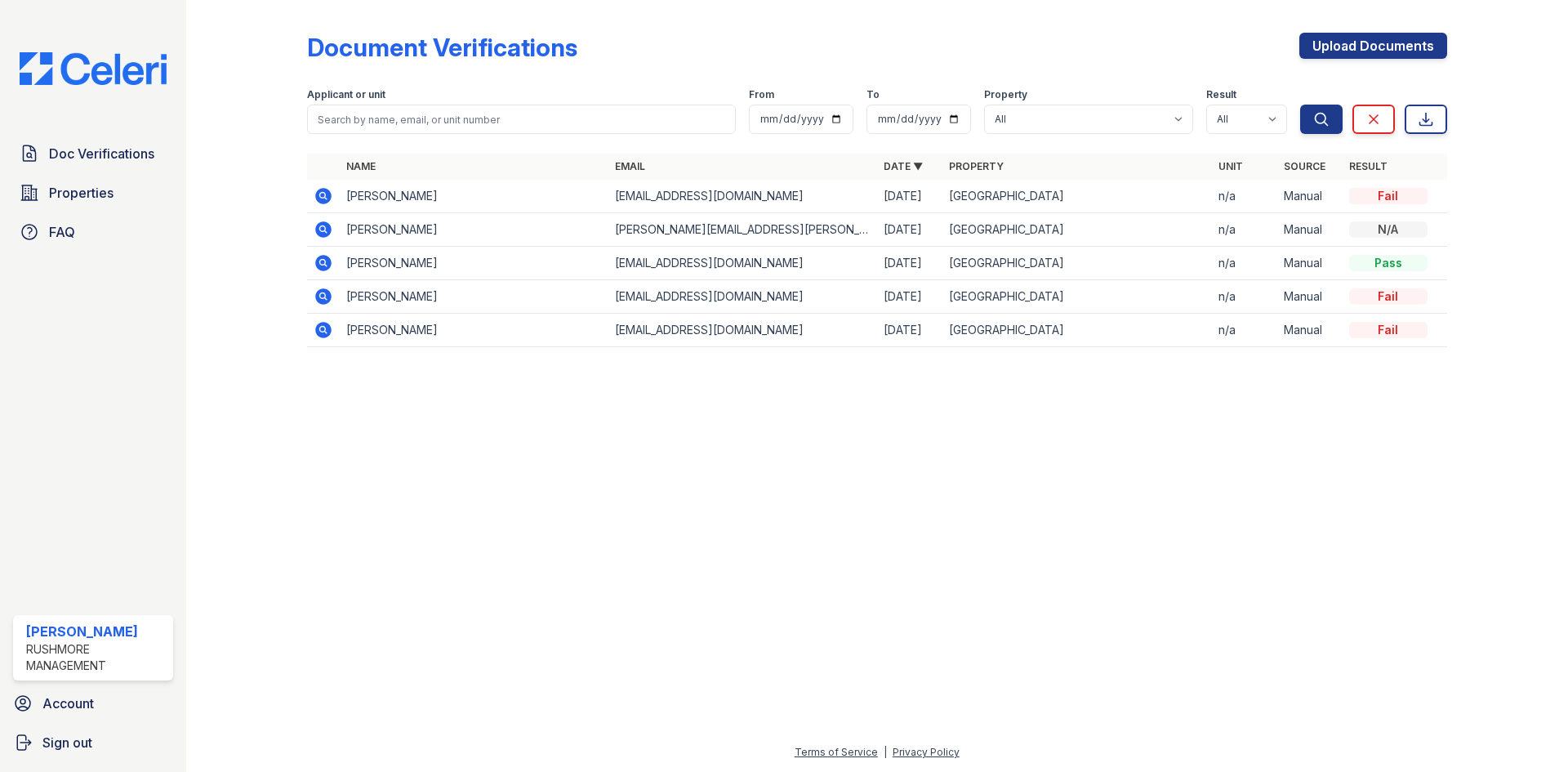
click at [320, 229] on icon at bounding box center [323, 229] width 19 height 19
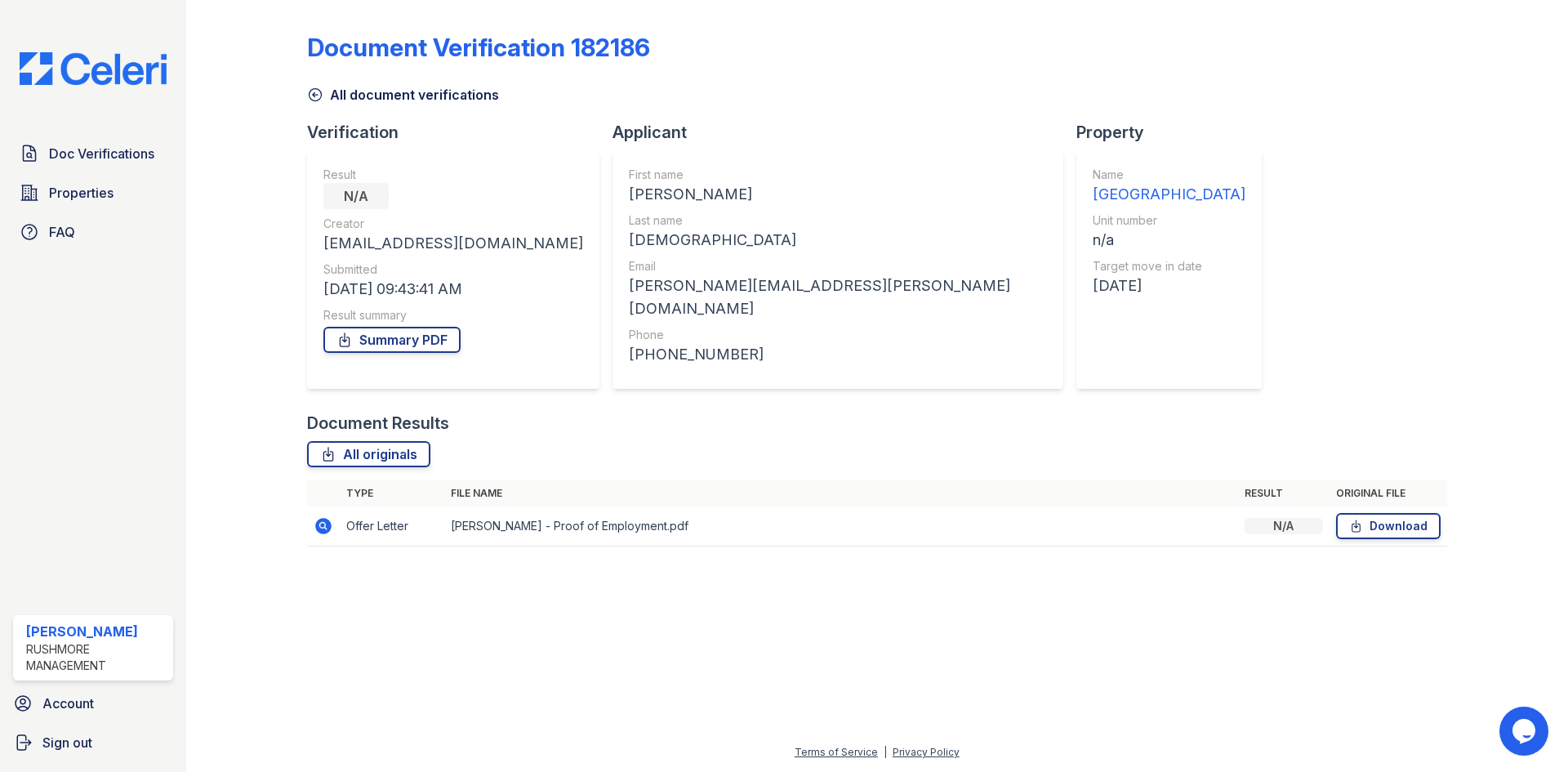
click at [325, 519] on icon at bounding box center [323, 526] width 19 height 19
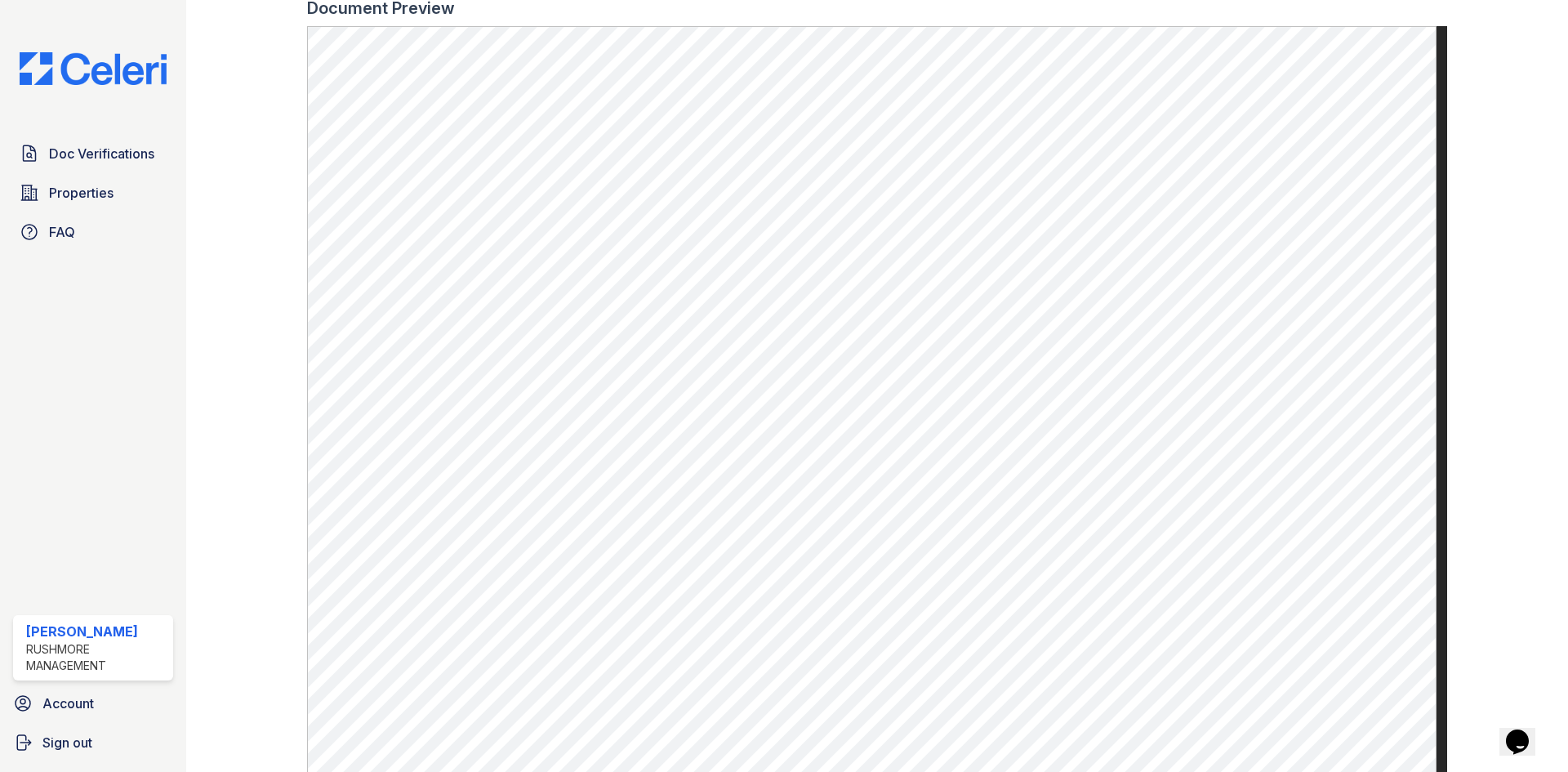
scroll to position [591, 0]
